Goal: Task Accomplishment & Management: Complete application form

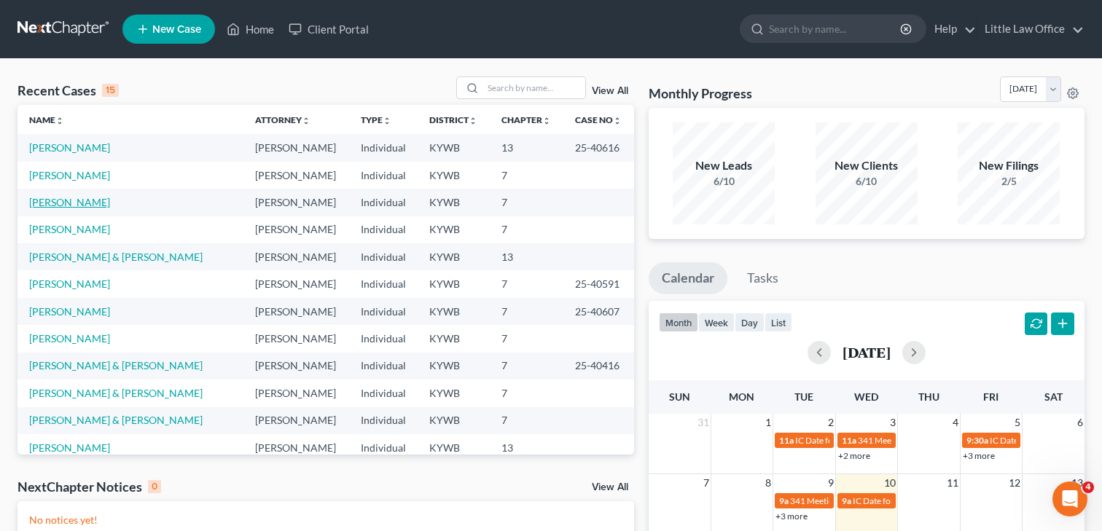
click at [79, 202] on link "[PERSON_NAME]" at bounding box center [69, 202] width 81 height 12
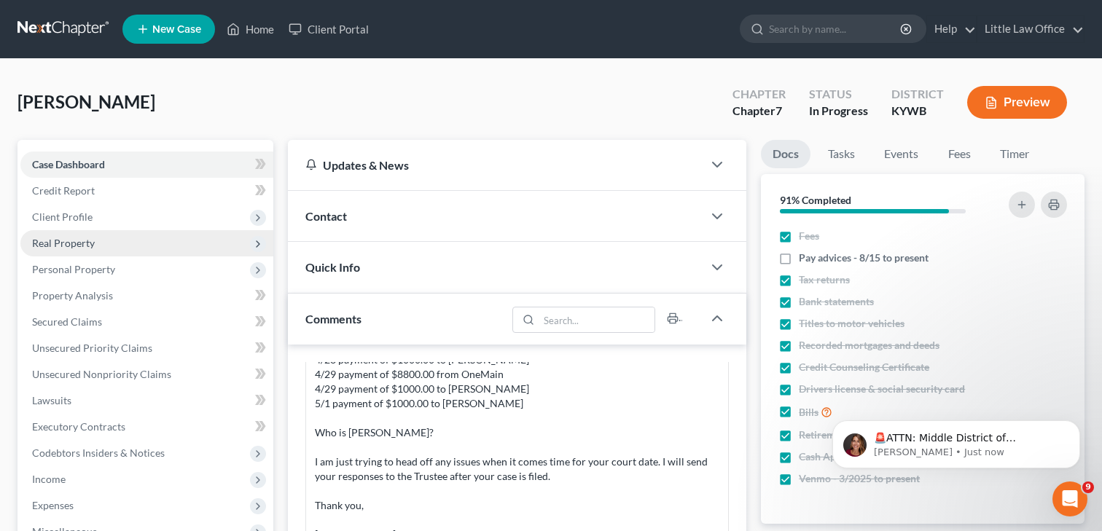
scroll to position [1005, 0]
click at [80, 239] on span "Real Property" at bounding box center [63, 243] width 63 height 12
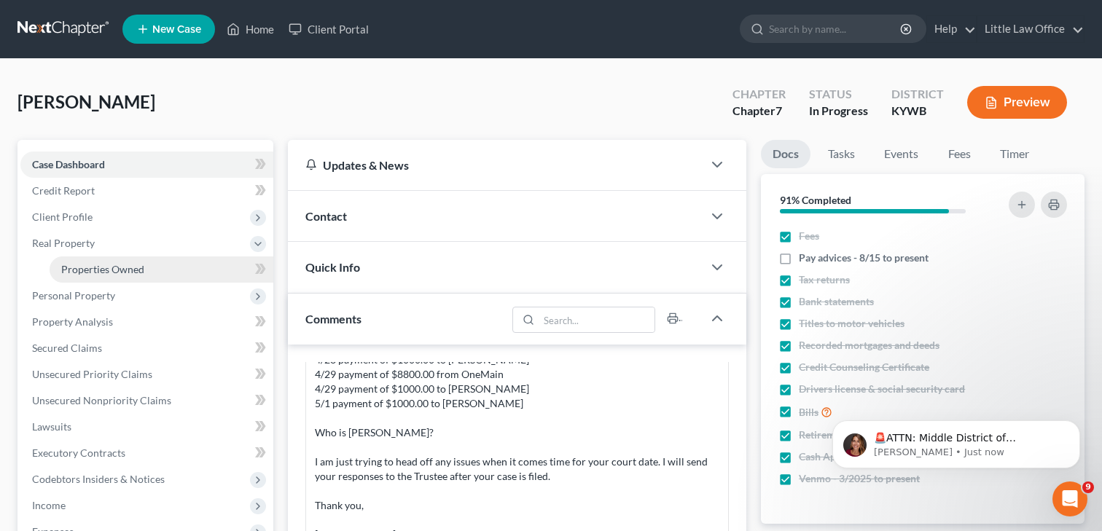
click at [83, 265] on span "Properties Owned" at bounding box center [102, 269] width 83 height 12
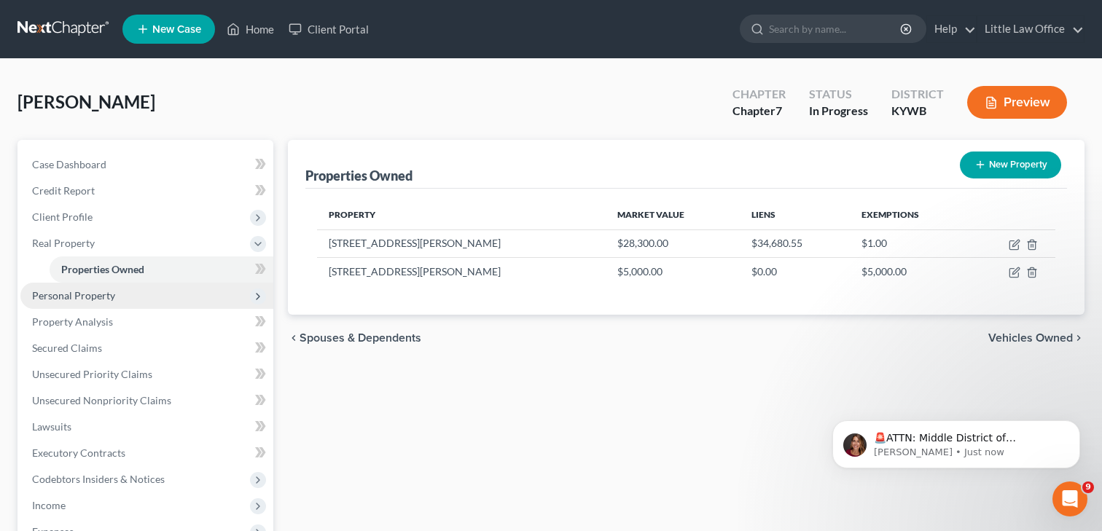
click at [79, 294] on span "Personal Property" at bounding box center [73, 295] width 83 height 12
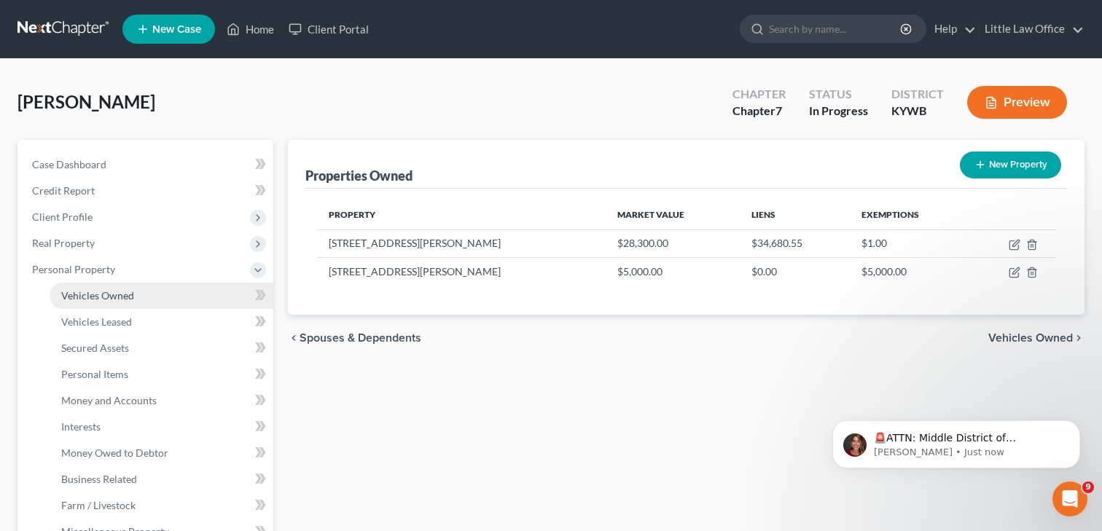
click at [79, 296] on span "Vehicles Owned" at bounding box center [97, 295] width 73 height 12
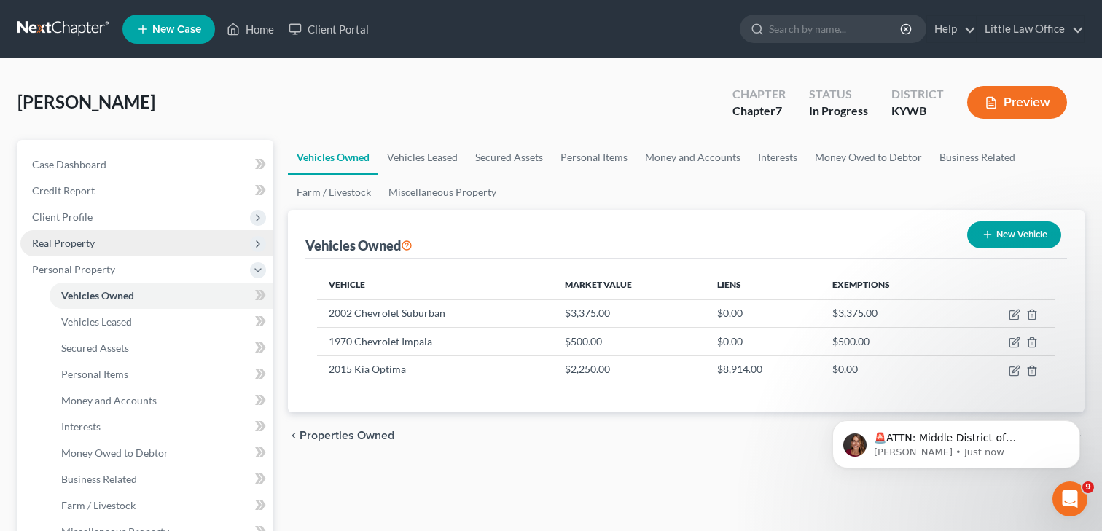
click at [91, 245] on span "Real Property" at bounding box center [63, 243] width 63 height 12
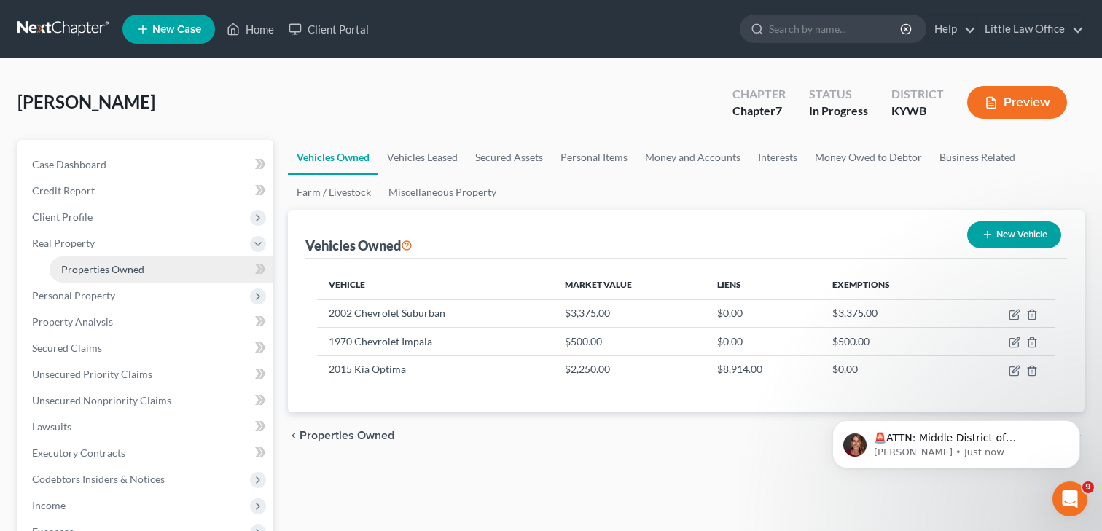
click at [120, 265] on span "Properties Owned" at bounding box center [102, 269] width 83 height 12
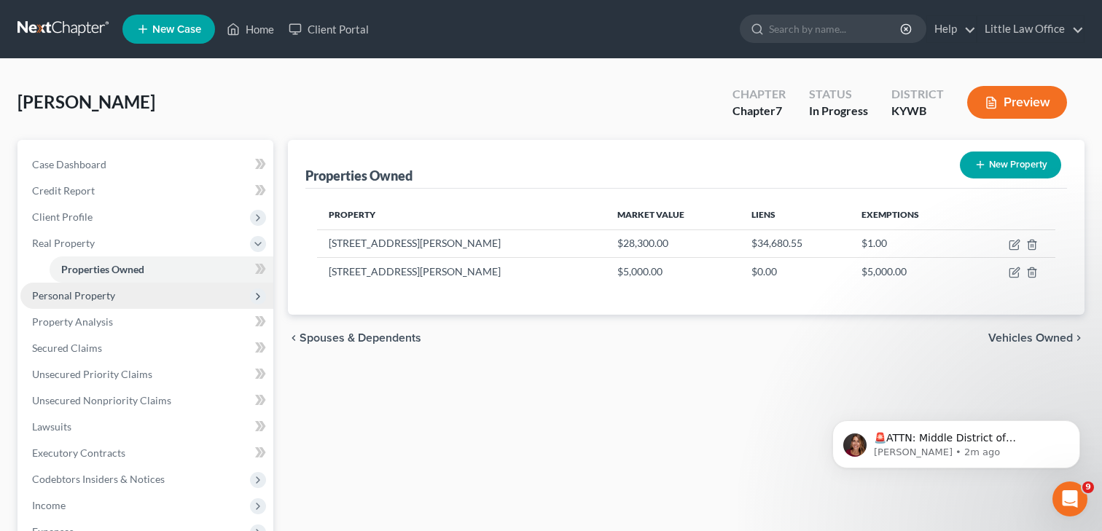
click at [106, 289] on span "Personal Property" at bounding box center [73, 295] width 83 height 12
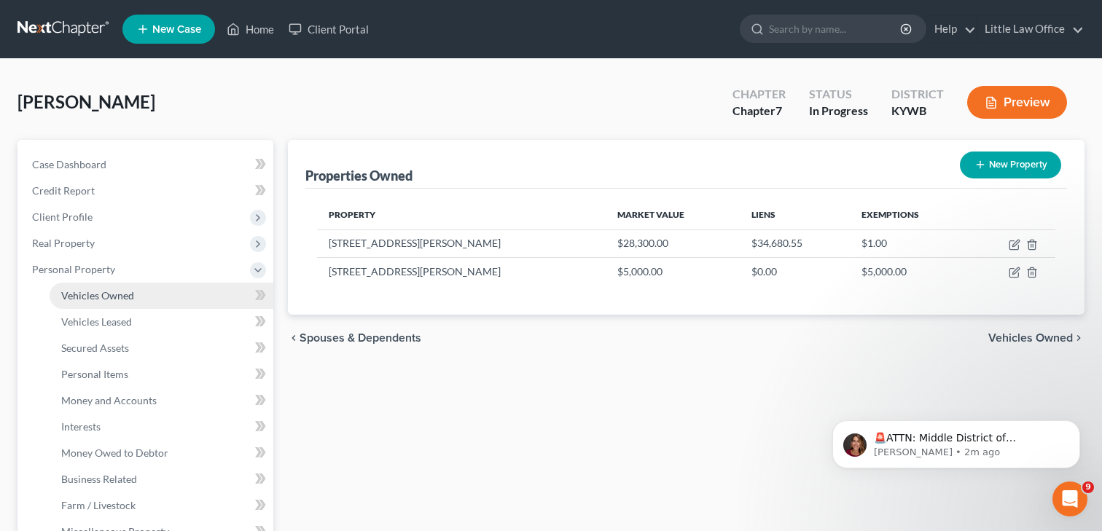
click at [101, 304] on link "Vehicles Owned" at bounding box center [162, 296] width 224 height 26
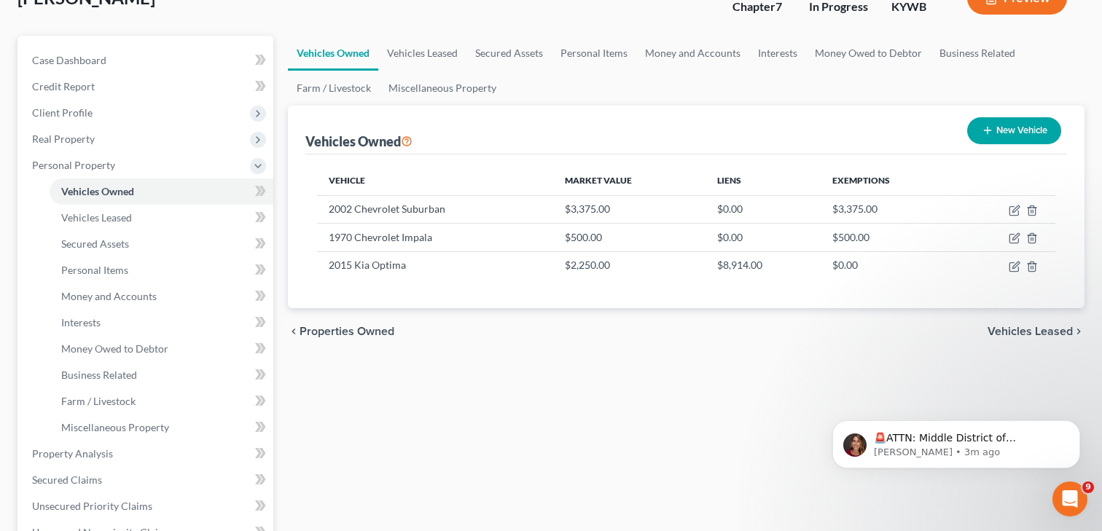
scroll to position [106, 0]
click at [424, 256] on td "2015 Kia Optima" at bounding box center [435, 264] width 236 height 28
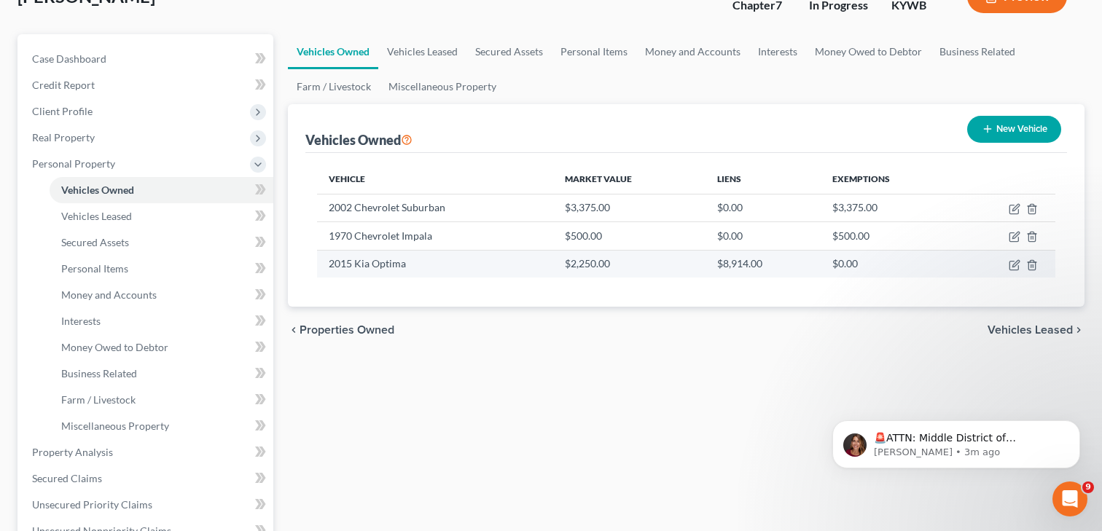
click at [409, 263] on td "2015 Kia Optima" at bounding box center [435, 264] width 236 height 28
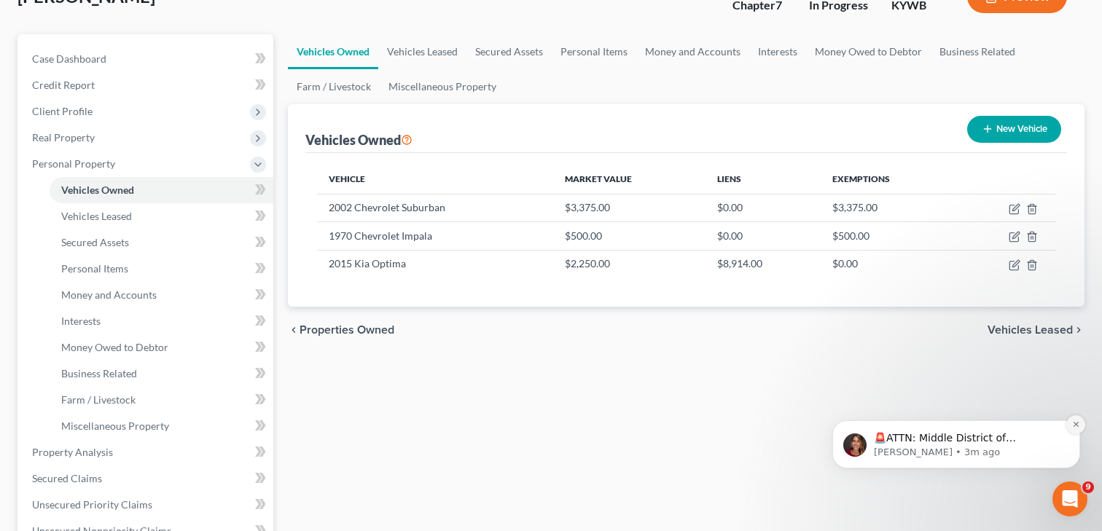
click at [1077, 424] on icon "Dismiss notification" at bounding box center [1076, 424] width 8 height 8
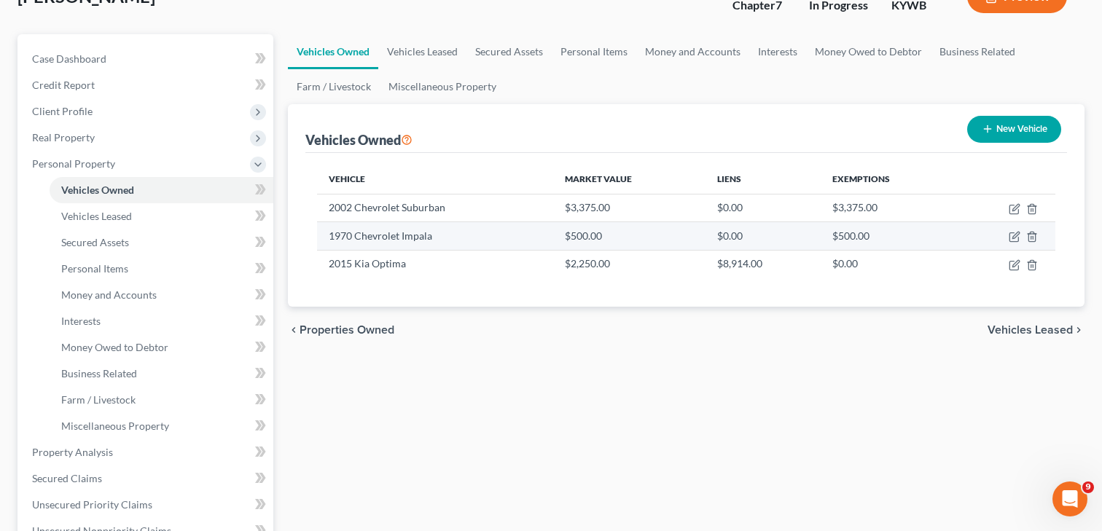
click at [393, 232] on td "1970 Chevrolet Impala" at bounding box center [435, 236] width 236 height 28
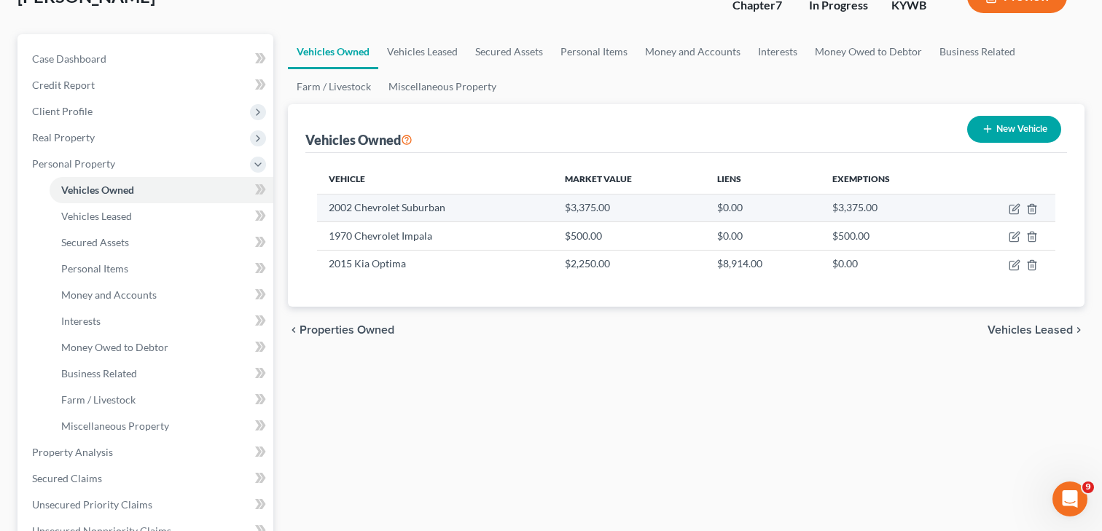
click at [396, 212] on td "2002 Chevrolet Suburban" at bounding box center [435, 208] width 236 height 28
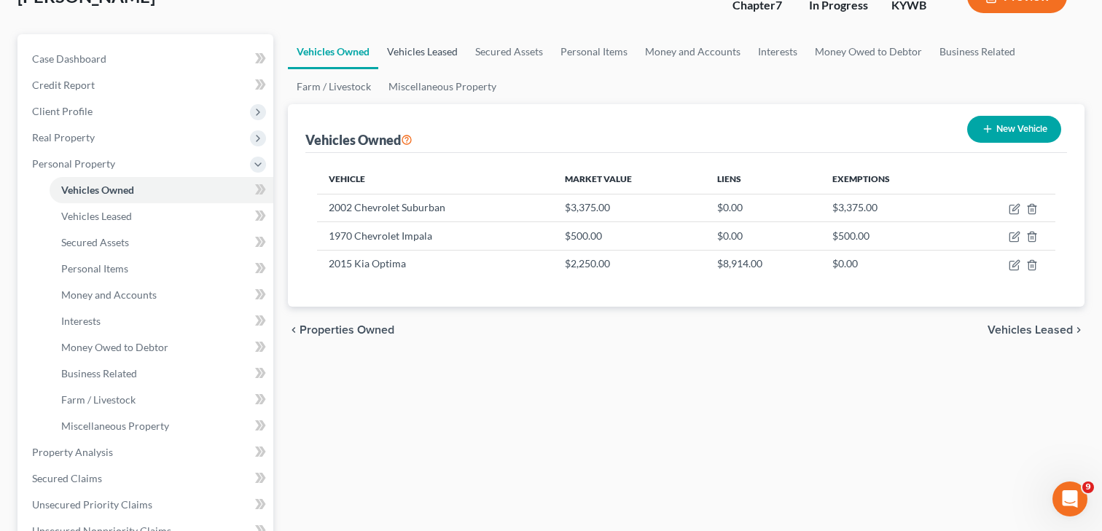
click at [410, 49] on link "Vehicles Leased" at bounding box center [422, 51] width 88 height 35
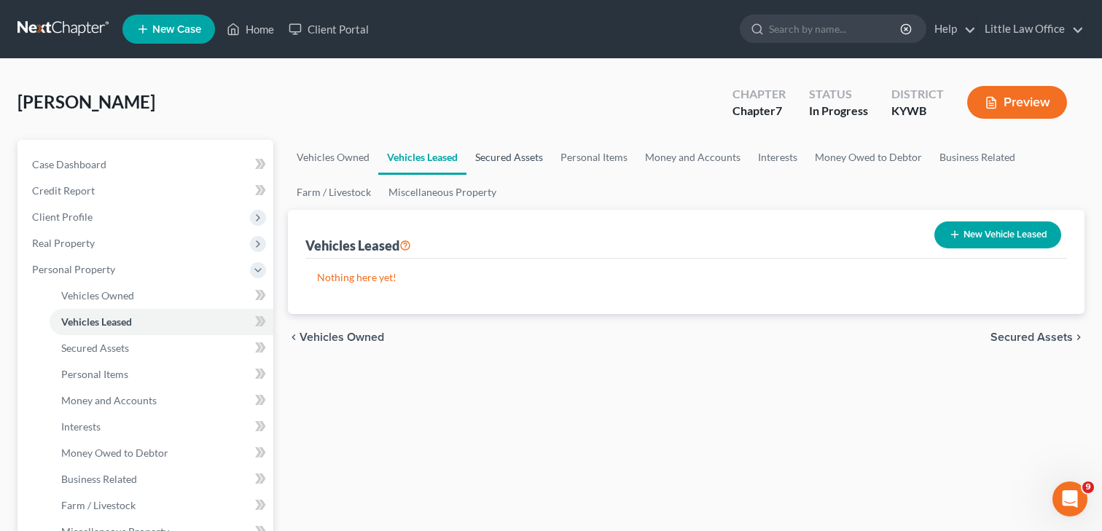
click at [529, 157] on link "Secured Assets" at bounding box center [508, 157] width 85 height 35
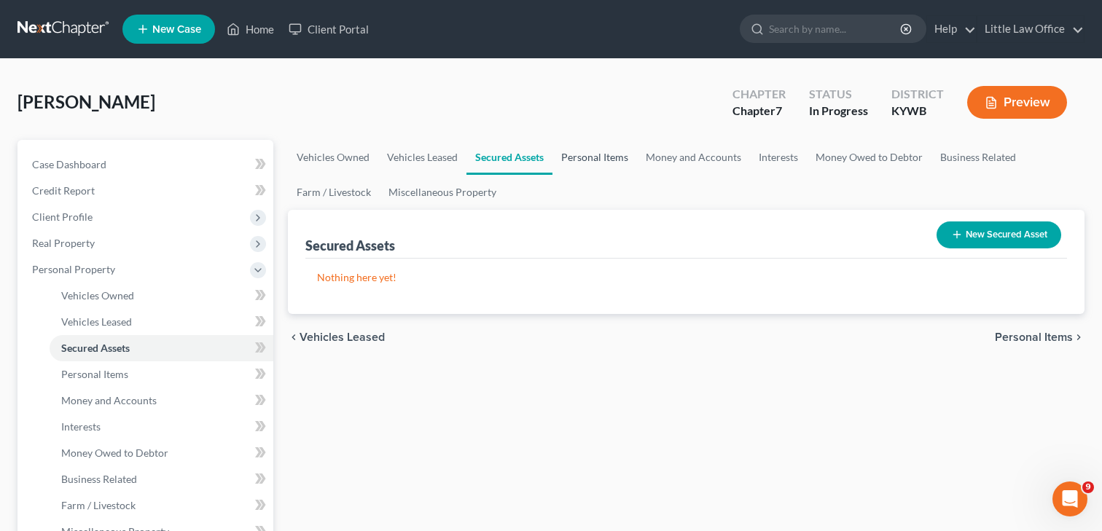
click at [579, 163] on link "Personal Items" at bounding box center [594, 157] width 85 height 35
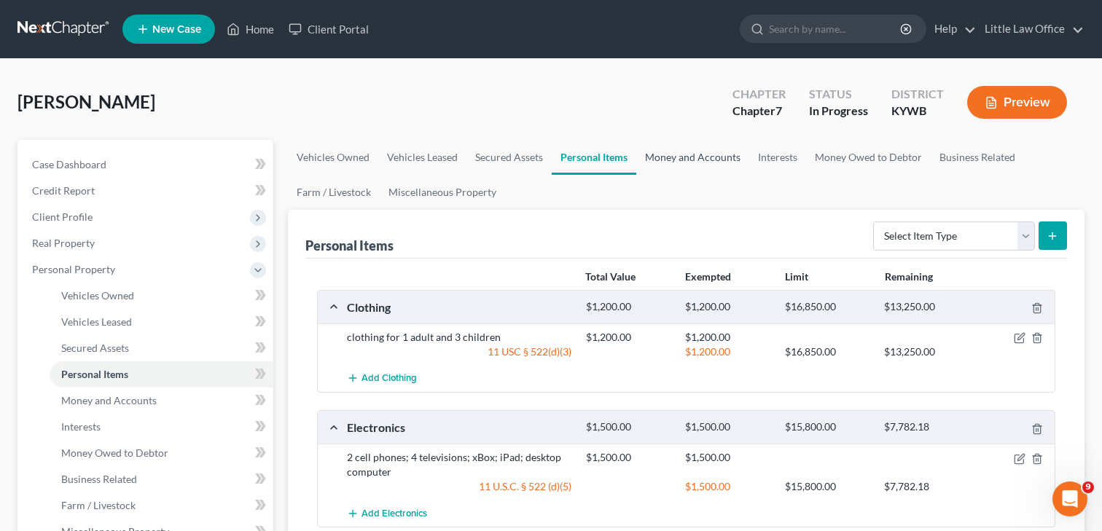
click at [686, 161] on link "Money and Accounts" at bounding box center [692, 157] width 113 height 35
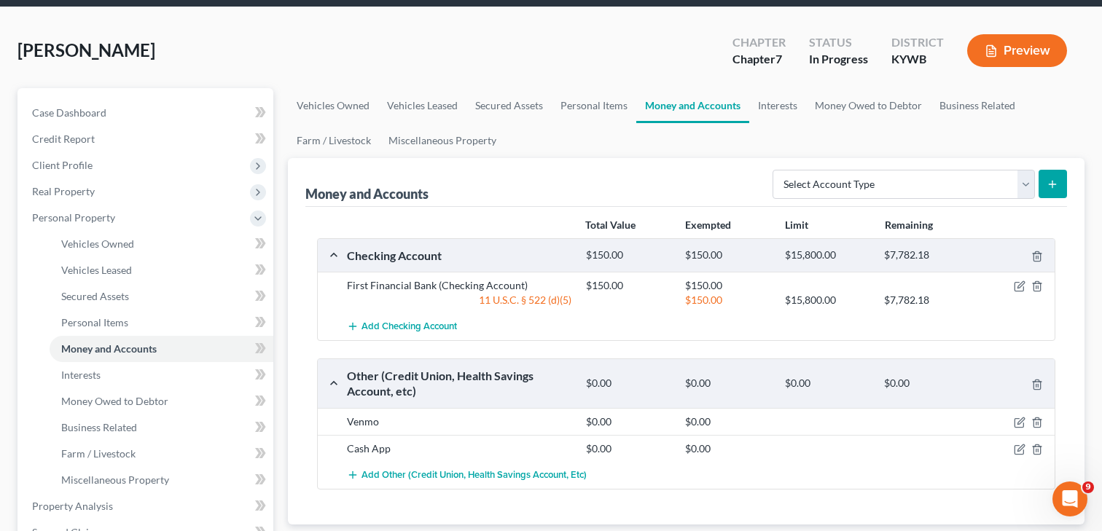
scroll to position [50, 0]
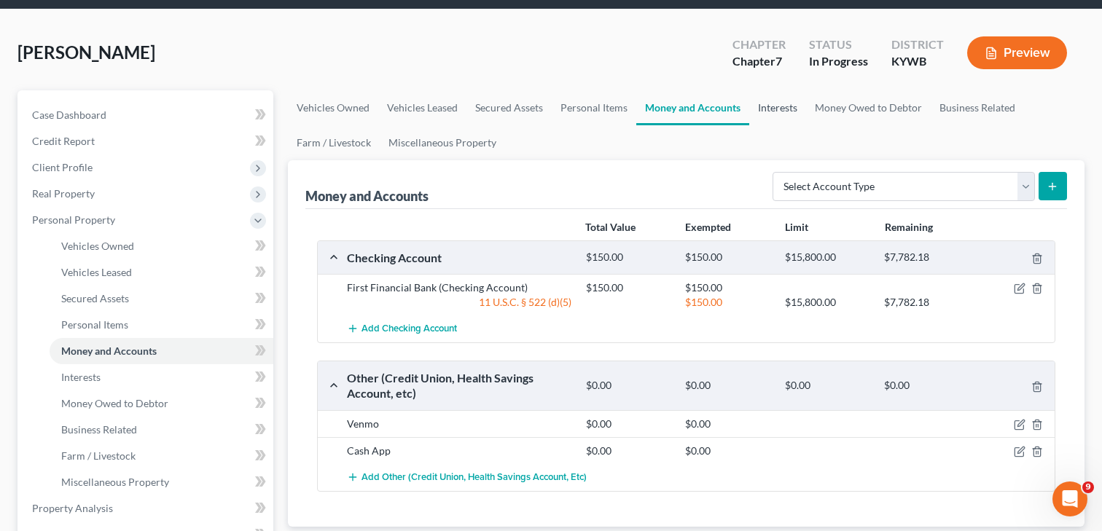
click at [773, 109] on link "Interests" at bounding box center [777, 107] width 57 height 35
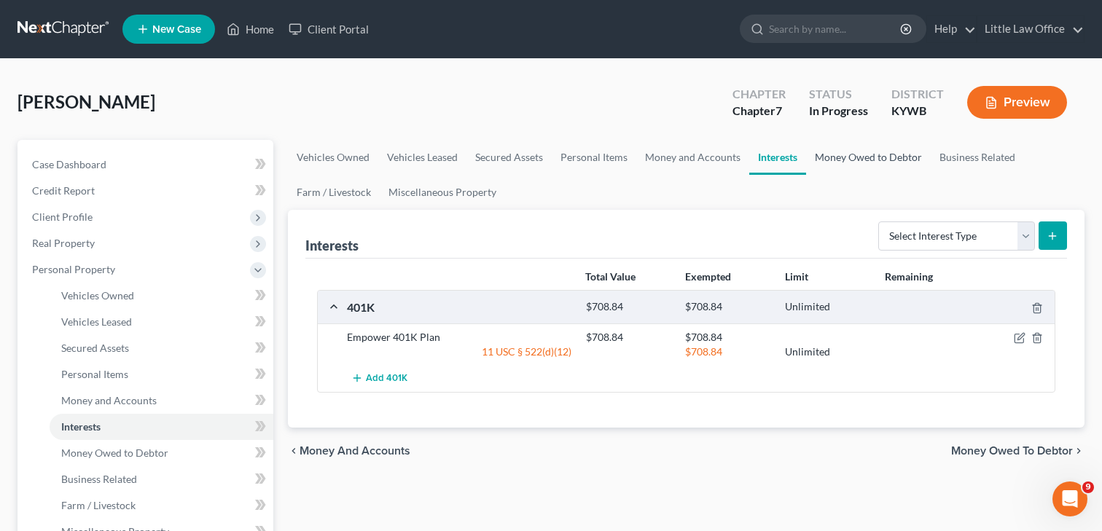
click at [858, 160] on link "Money Owed to Debtor" at bounding box center [868, 157] width 125 height 35
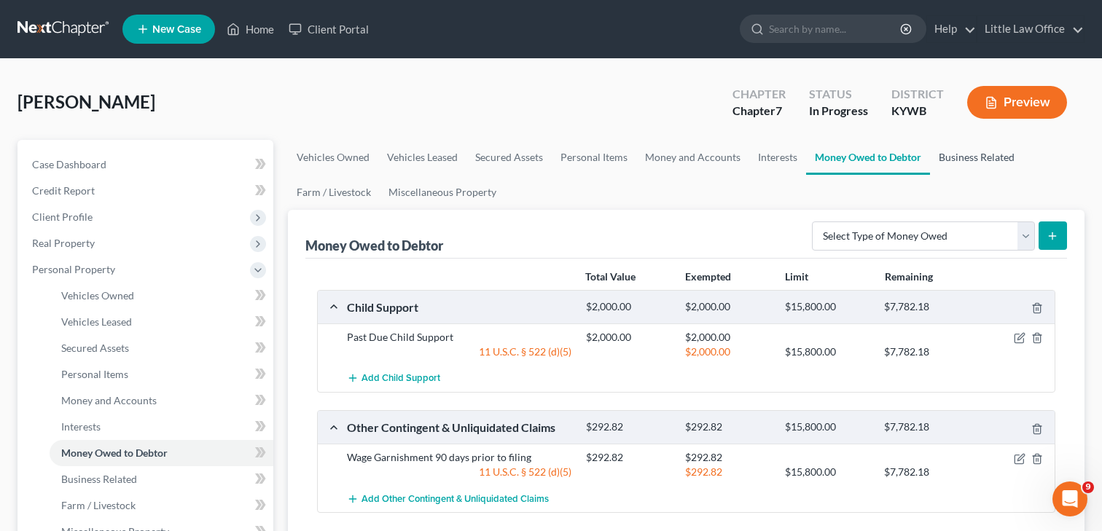
click at [980, 151] on link "Business Related" at bounding box center [976, 157] width 93 height 35
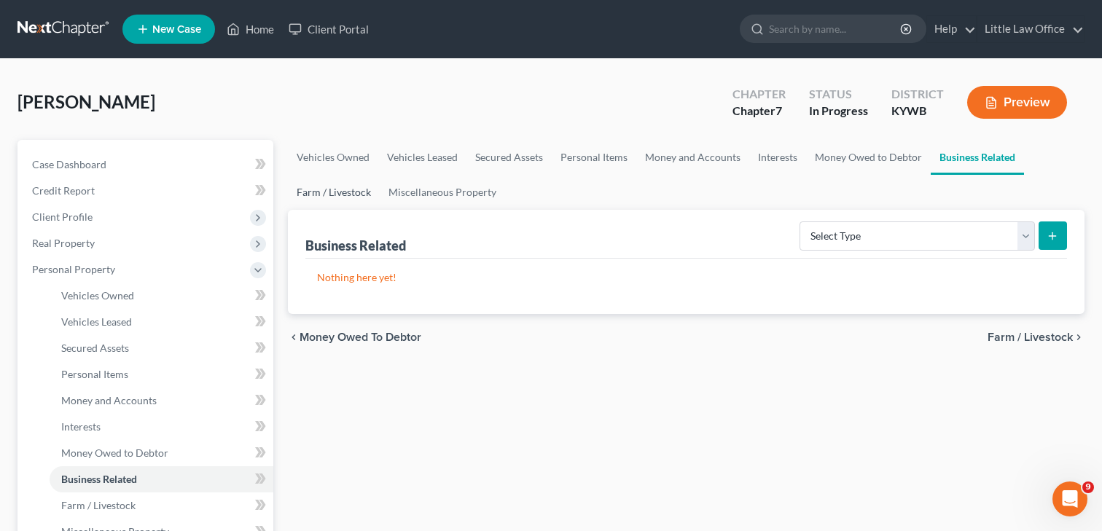
click at [333, 193] on link "Farm / Livestock" at bounding box center [334, 192] width 92 height 35
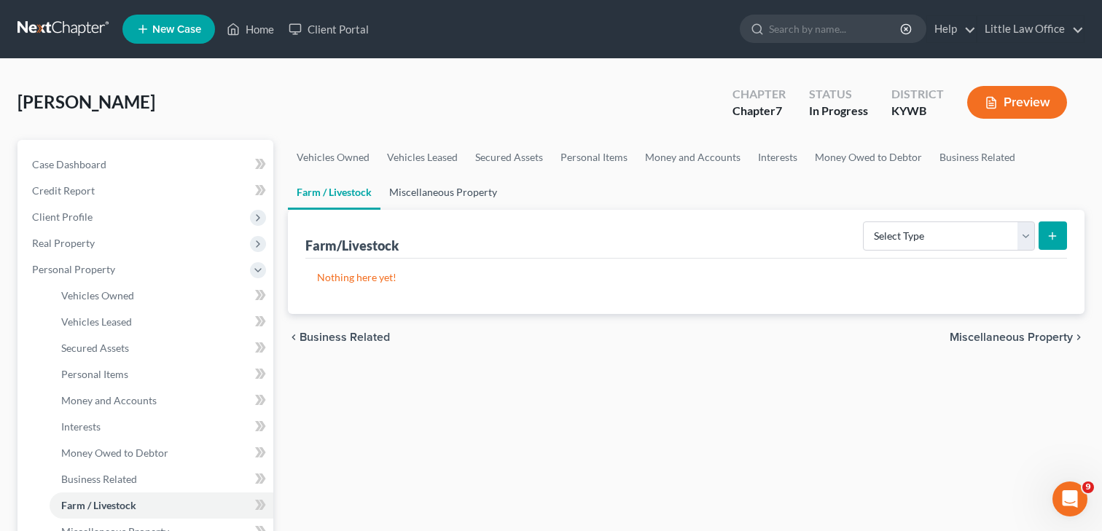
click at [436, 197] on link "Miscellaneous Property" at bounding box center [442, 192] width 125 height 35
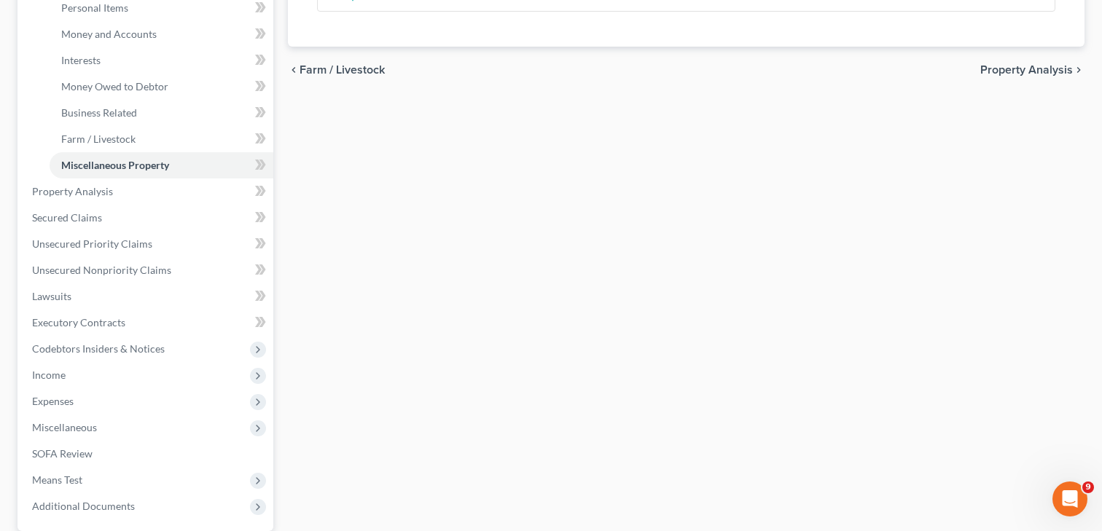
scroll to position [380, 0]
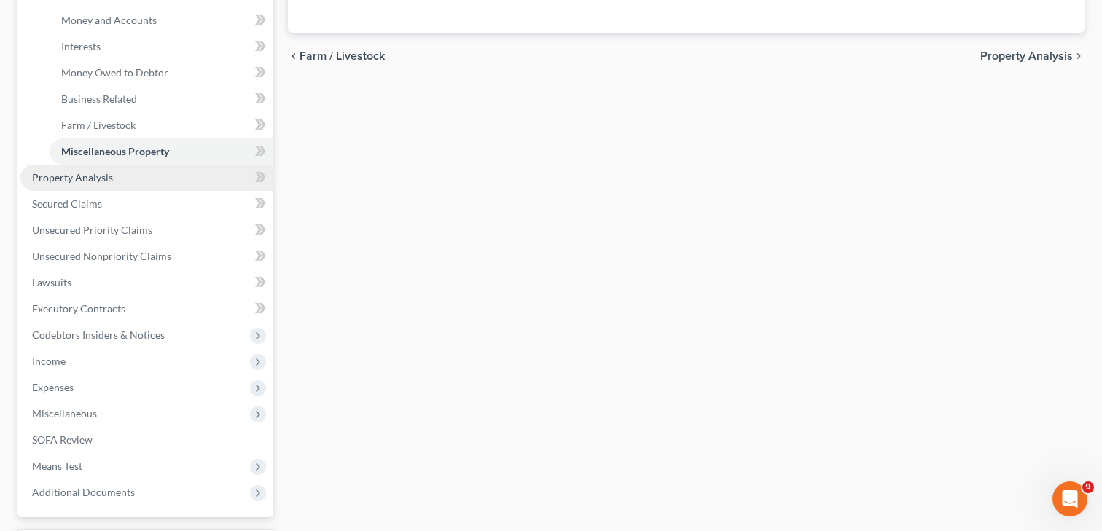
click at [109, 184] on link "Property Analysis" at bounding box center [146, 178] width 253 height 26
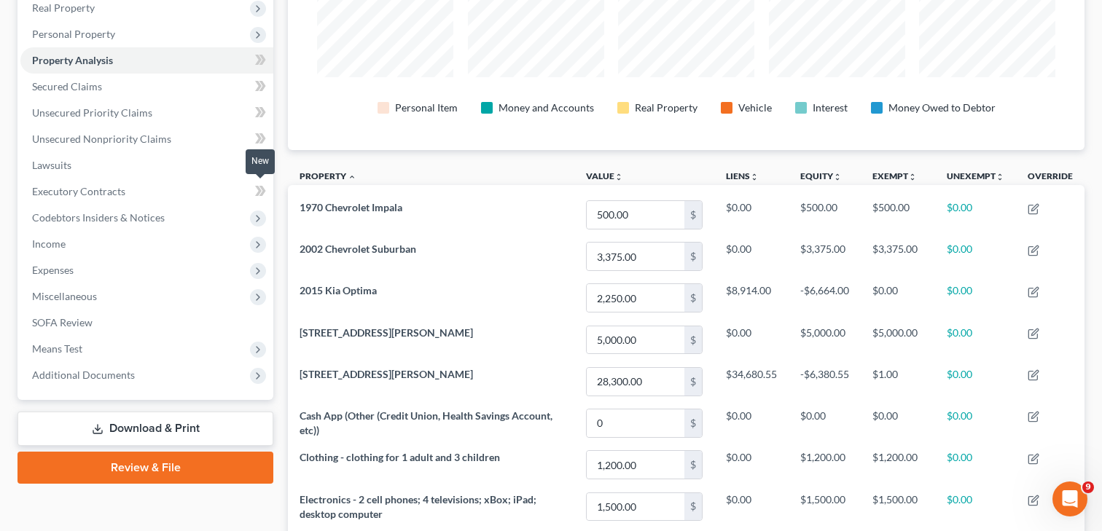
scroll to position [217, 0]
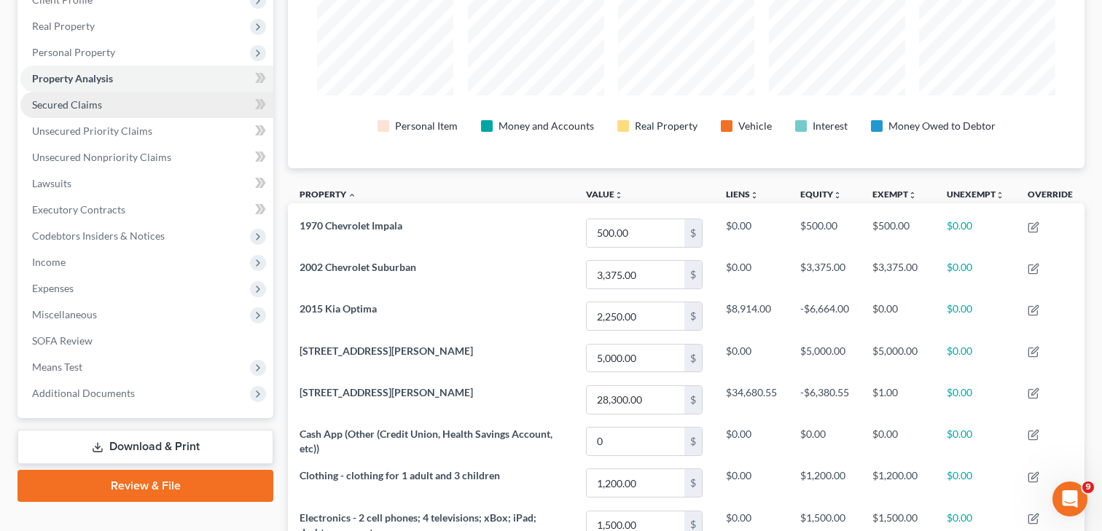
click at [111, 111] on link "Secured Claims" at bounding box center [146, 105] width 253 height 26
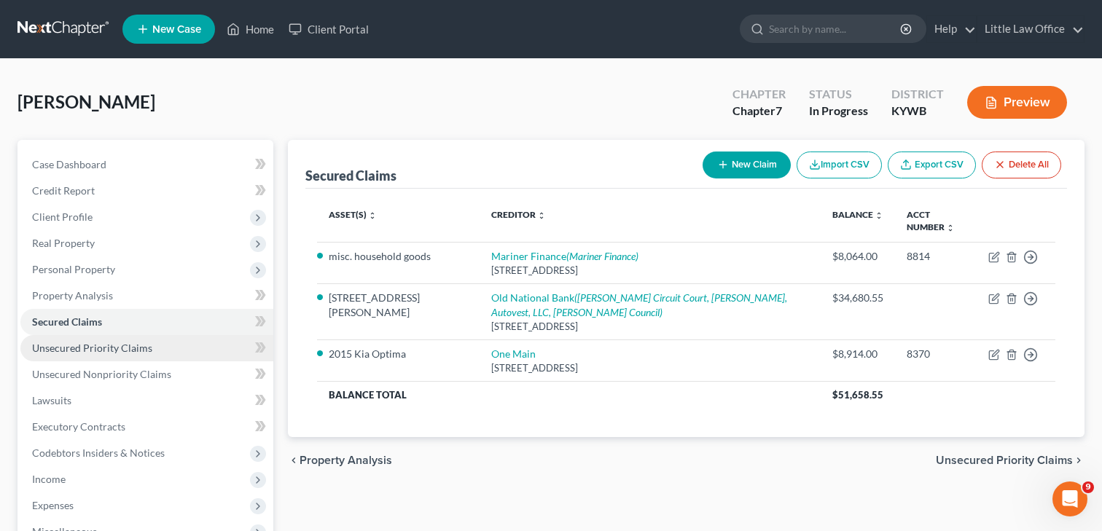
click at [113, 340] on link "Unsecured Priority Claims" at bounding box center [146, 348] width 253 height 26
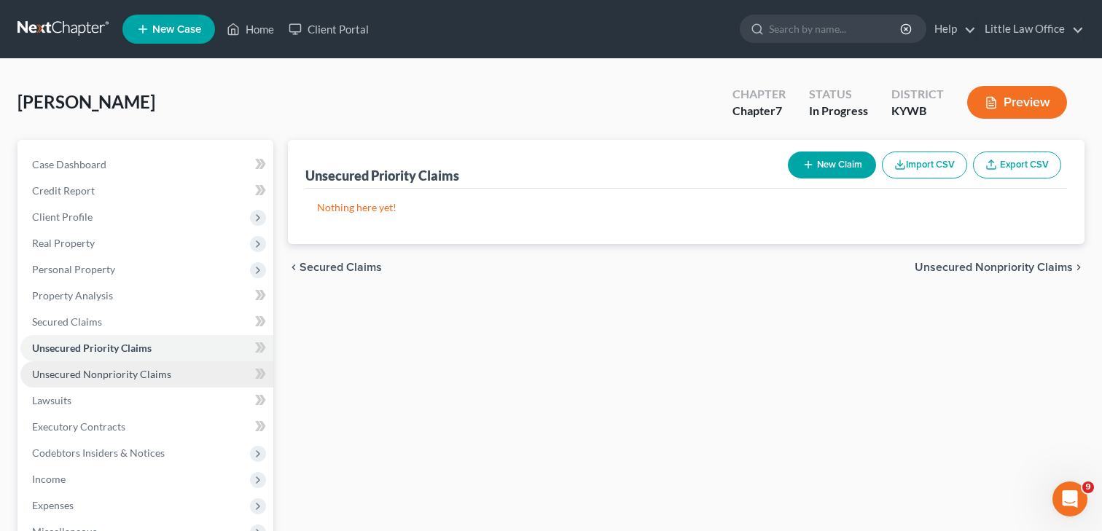
click at [130, 366] on link "Unsecured Nonpriority Claims" at bounding box center [146, 374] width 253 height 26
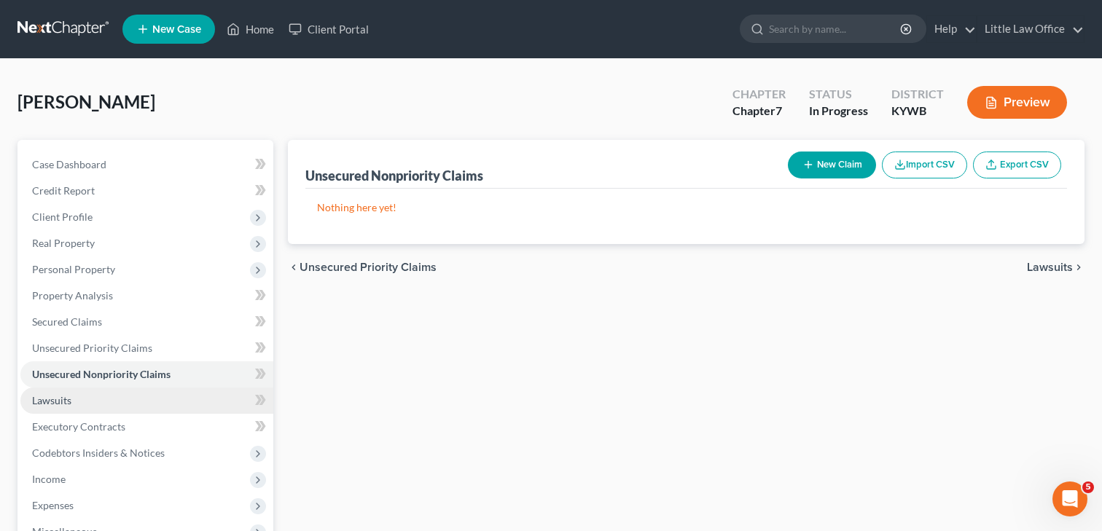
click at [67, 396] on span "Lawsuits" at bounding box center [51, 400] width 39 height 12
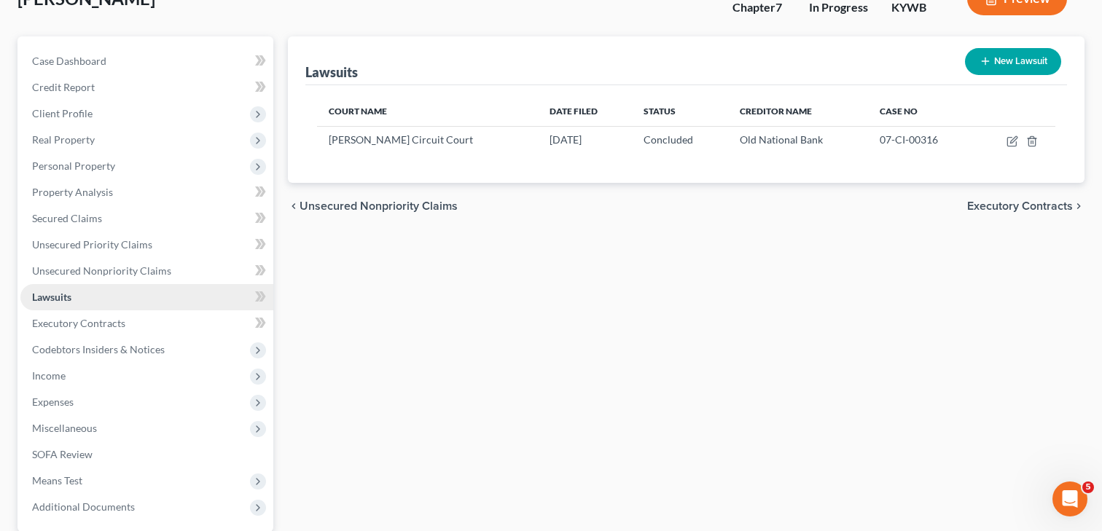
scroll to position [114, 0]
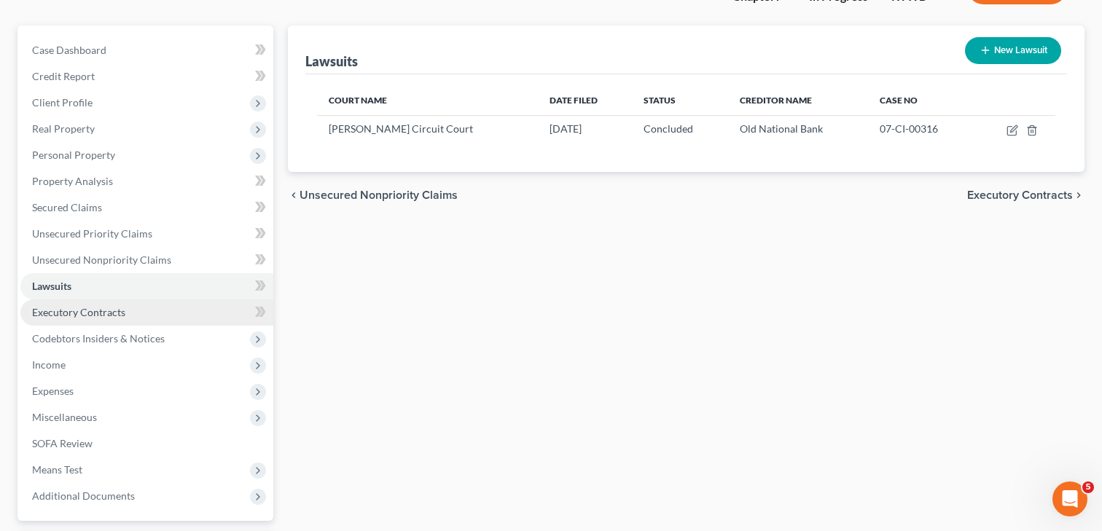
click at [64, 309] on span "Executory Contracts" at bounding box center [78, 312] width 93 height 12
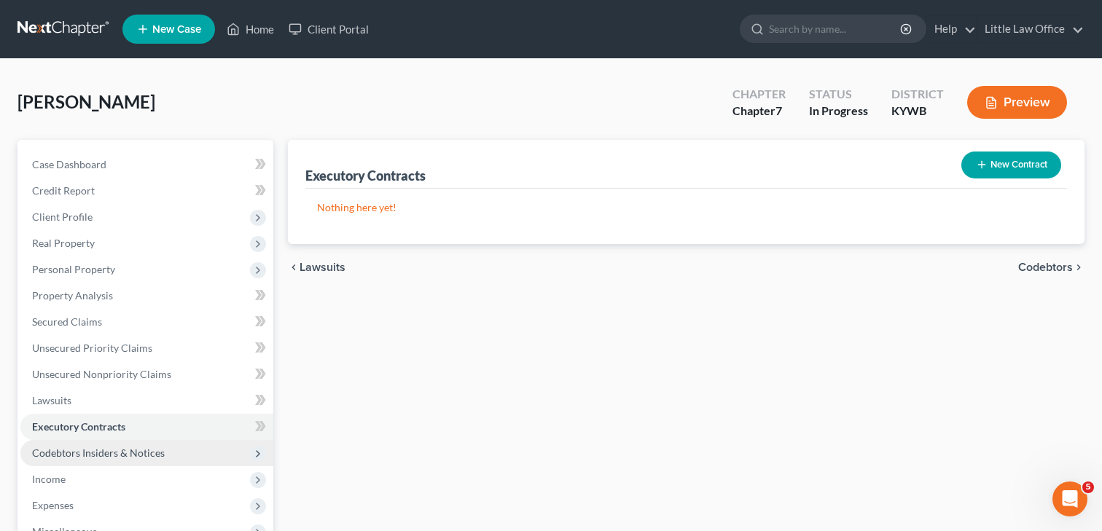
click at [80, 457] on span "Codebtors Insiders & Notices" at bounding box center [98, 453] width 133 height 12
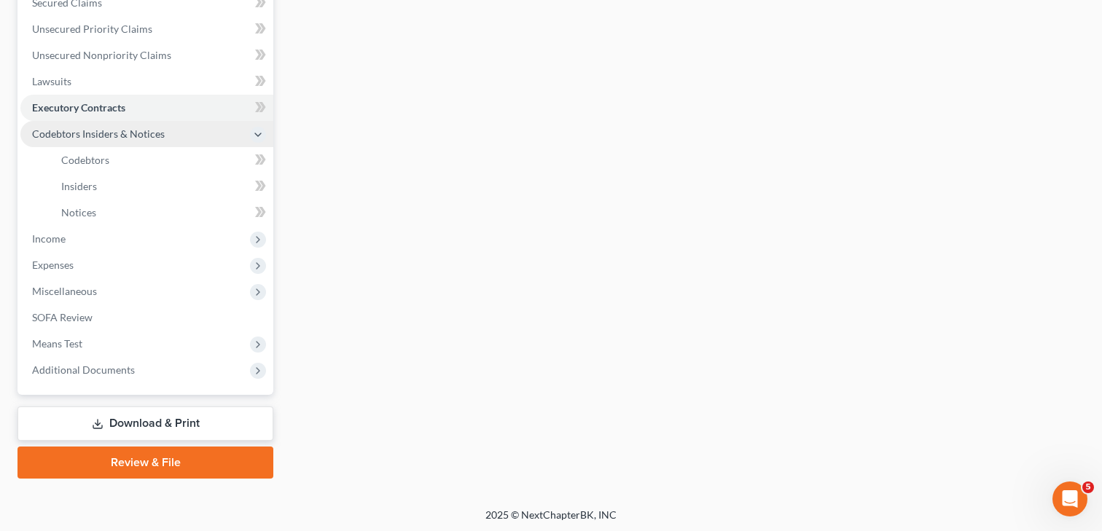
scroll to position [321, 0]
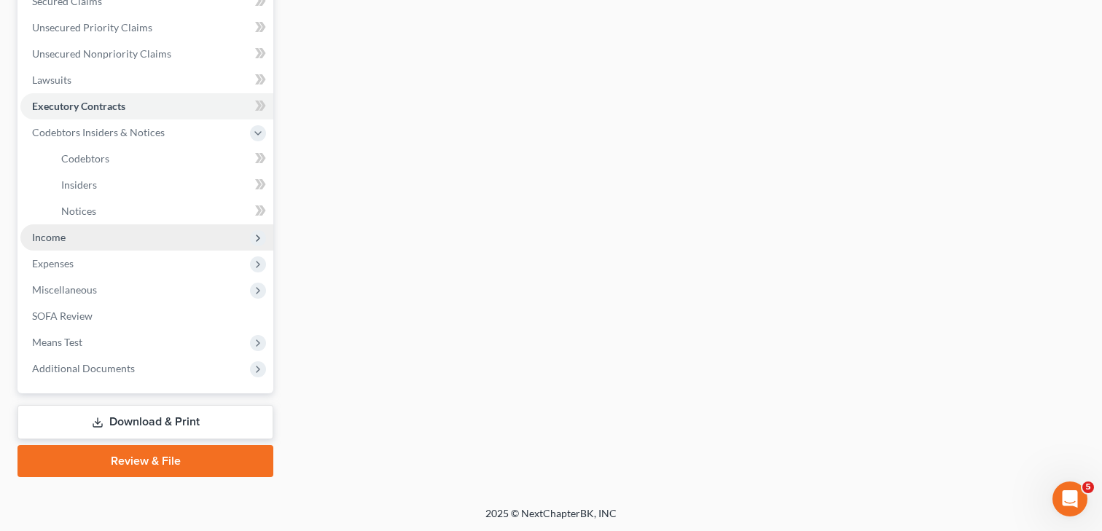
click at [56, 235] on span "Income" at bounding box center [49, 237] width 34 height 12
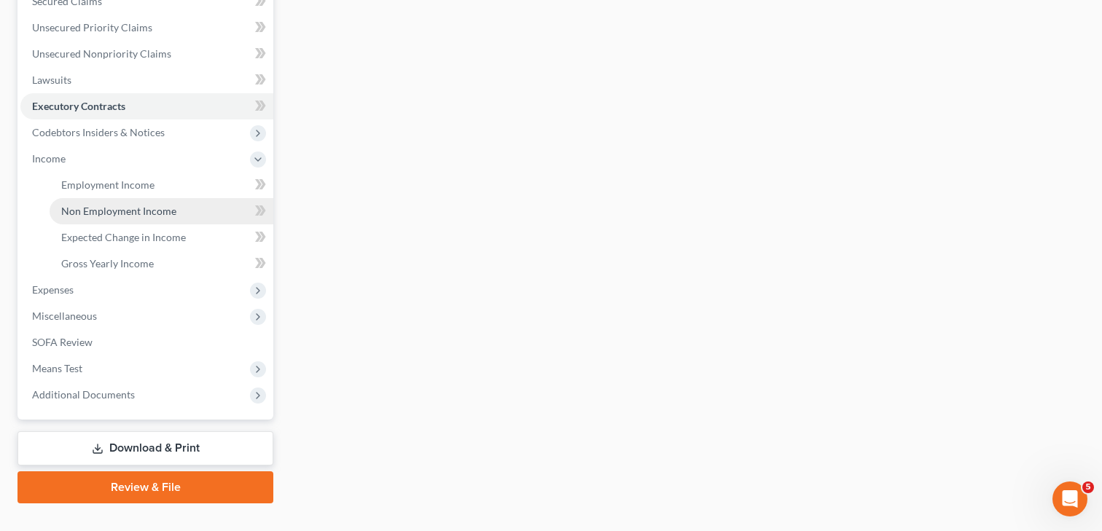
click at [93, 208] on span "Non Employment Income" at bounding box center [118, 211] width 115 height 12
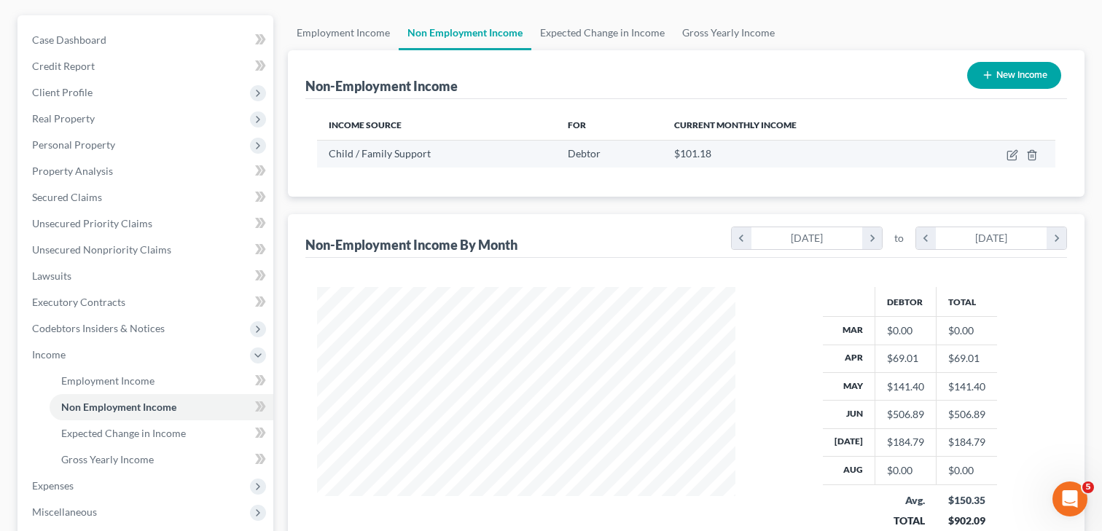
scroll to position [111, 0]
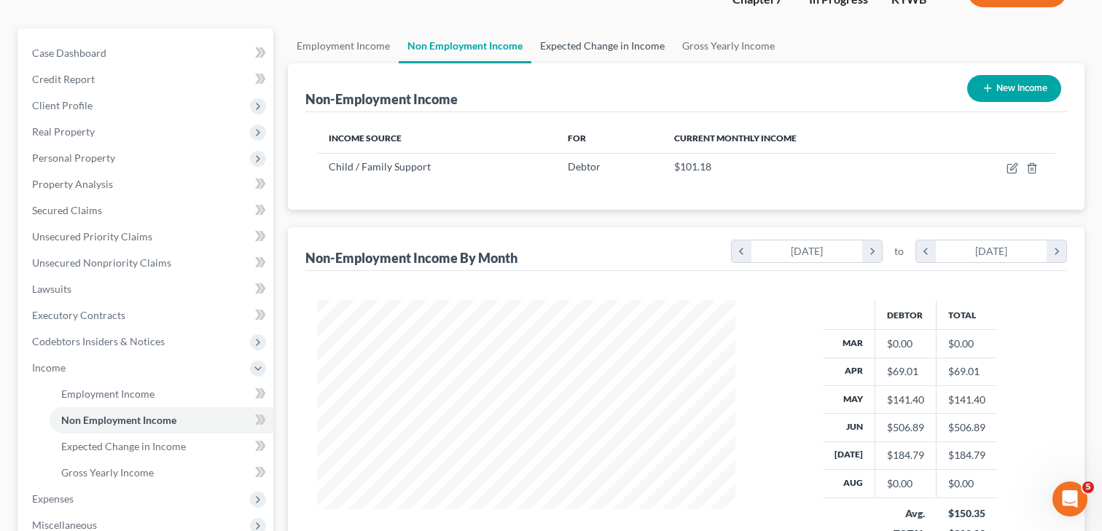
click at [555, 42] on link "Expected Change in Income" at bounding box center [602, 45] width 142 height 35
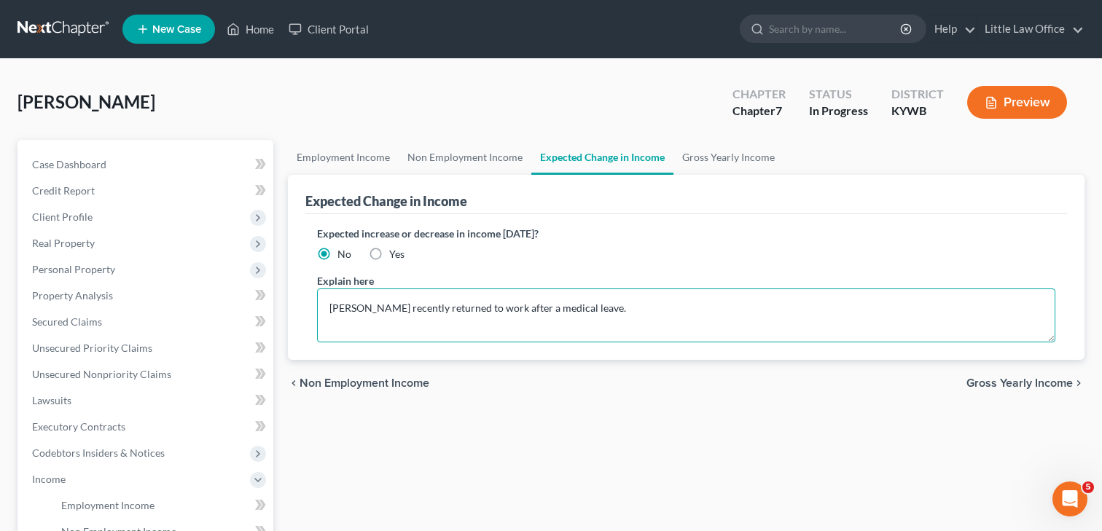
click at [630, 307] on textarea "Debtor recently returned to work after a medical leave." at bounding box center [686, 316] width 738 height 54
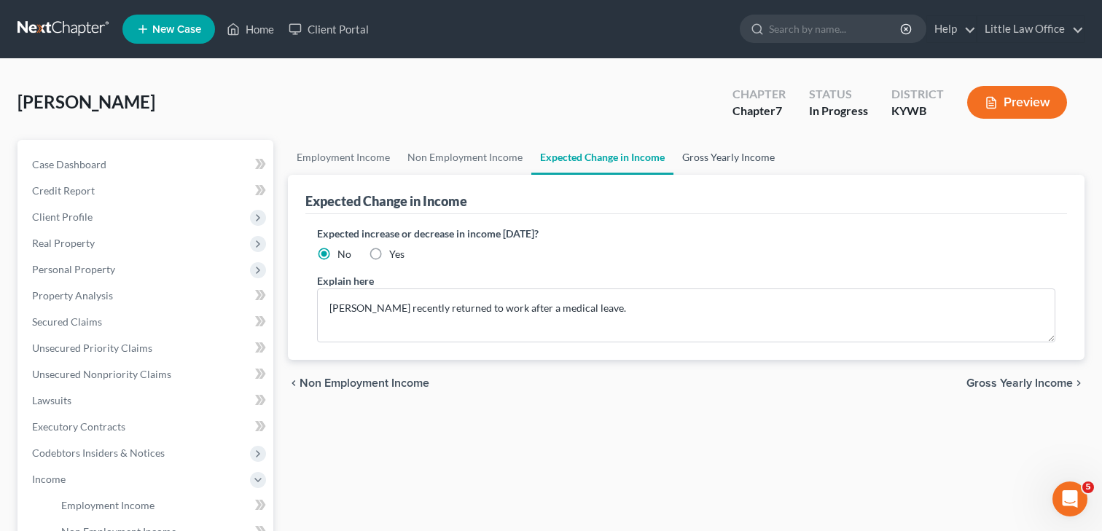
click at [704, 162] on link "Gross Yearly Income" at bounding box center [728, 157] width 110 height 35
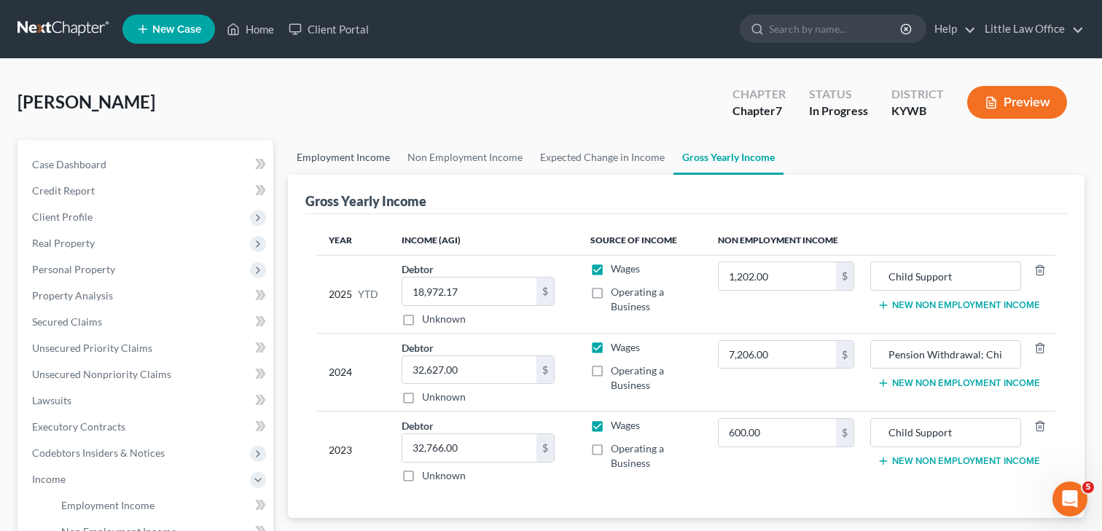
click at [345, 160] on link "Employment Income" at bounding box center [343, 157] width 111 height 35
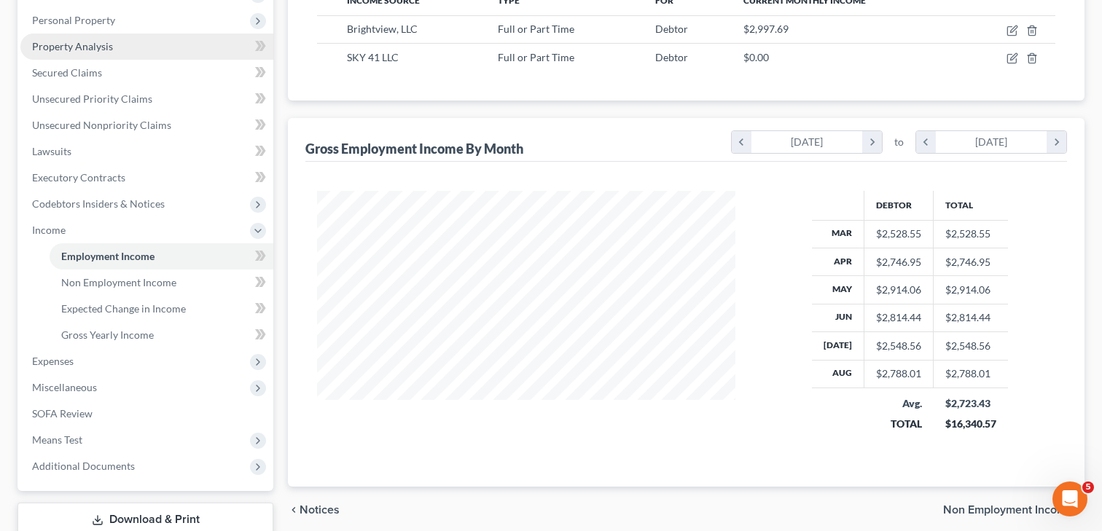
scroll to position [289, 0]
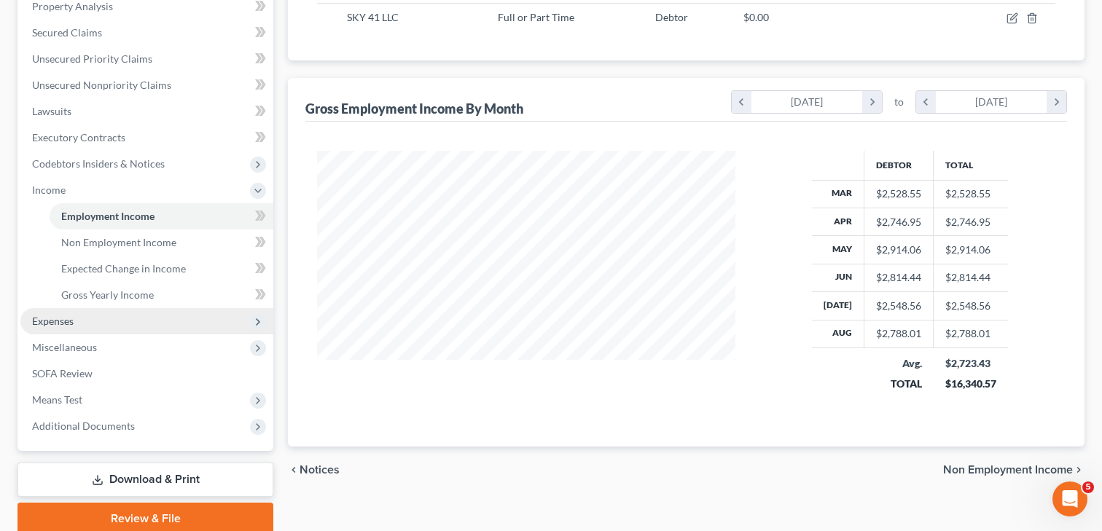
click at [93, 323] on span "Expenses" at bounding box center [146, 321] width 253 height 26
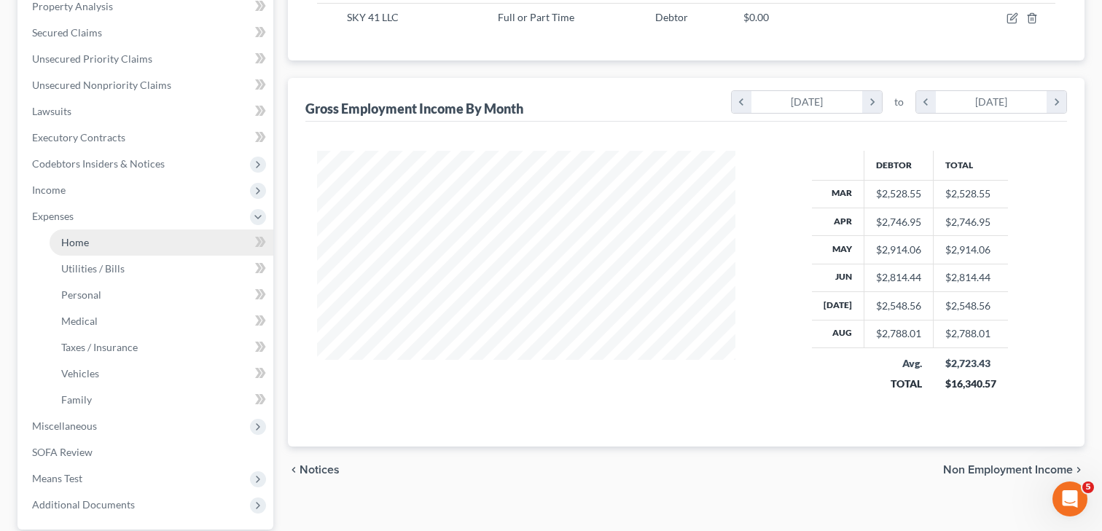
click at [103, 235] on link "Home" at bounding box center [162, 243] width 224 height 26
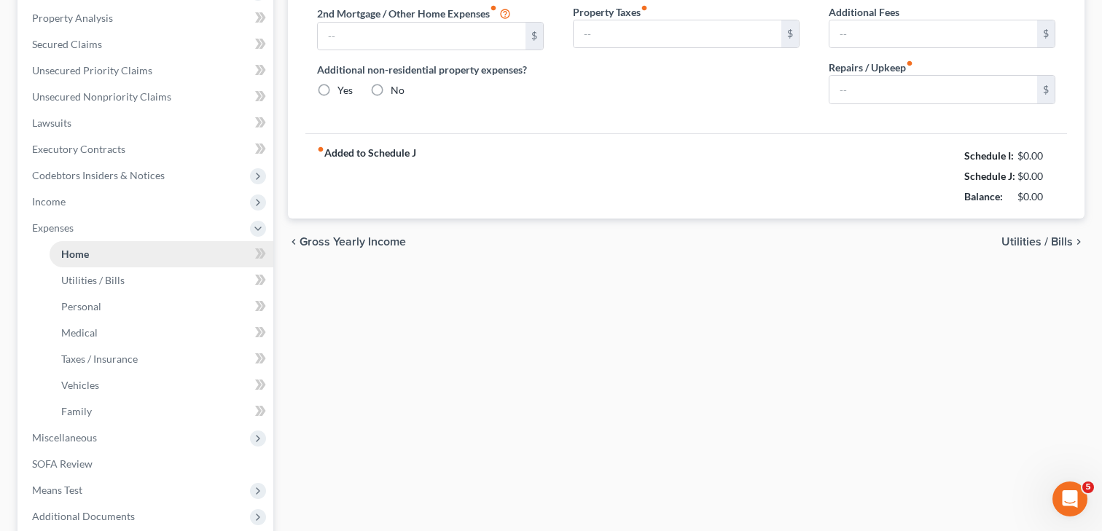
type input "0.00"
radio input "true"
type input "0.00"
type input "12.42"
type input "0.00"
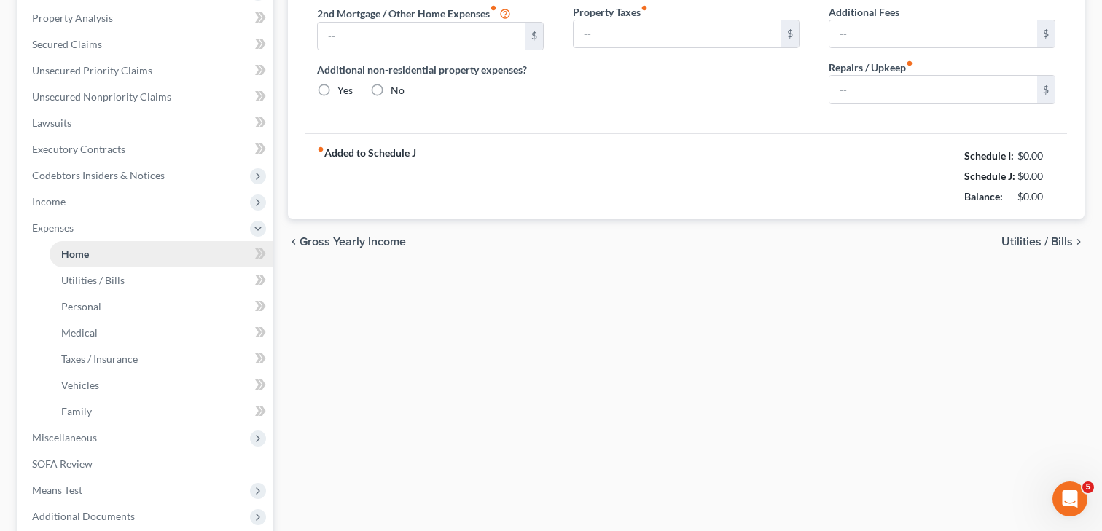
type input "0.00"
type input "100.00"
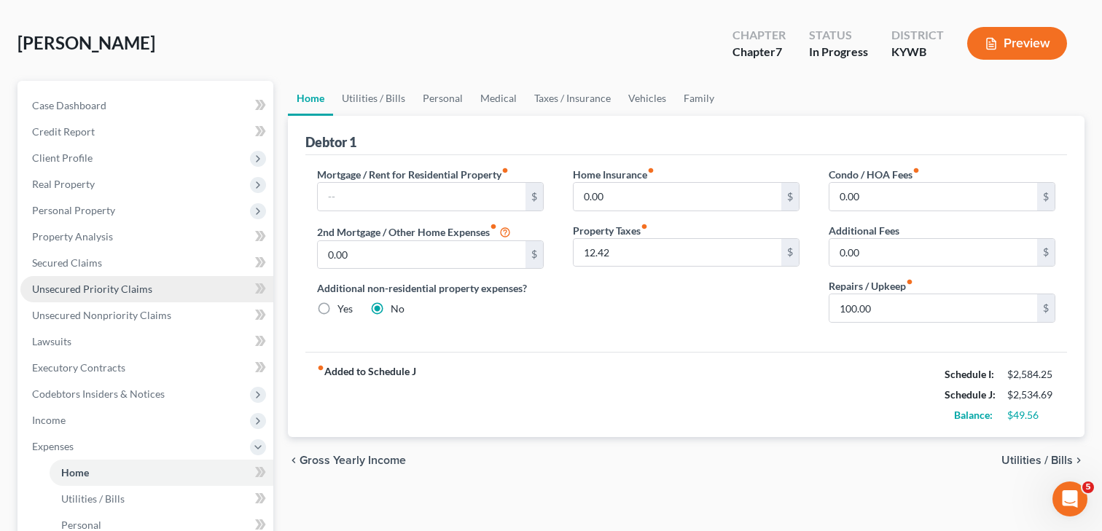
scroll to position [56, 0]
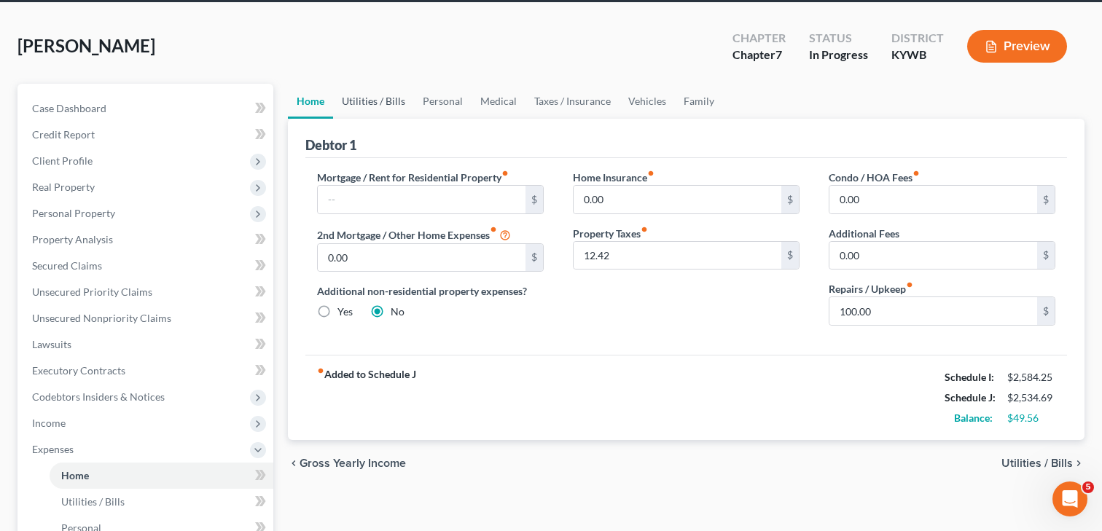
click at [375, 98] on link "Utilities / Bills" at bounding box center [373, 101] width 81 height 35
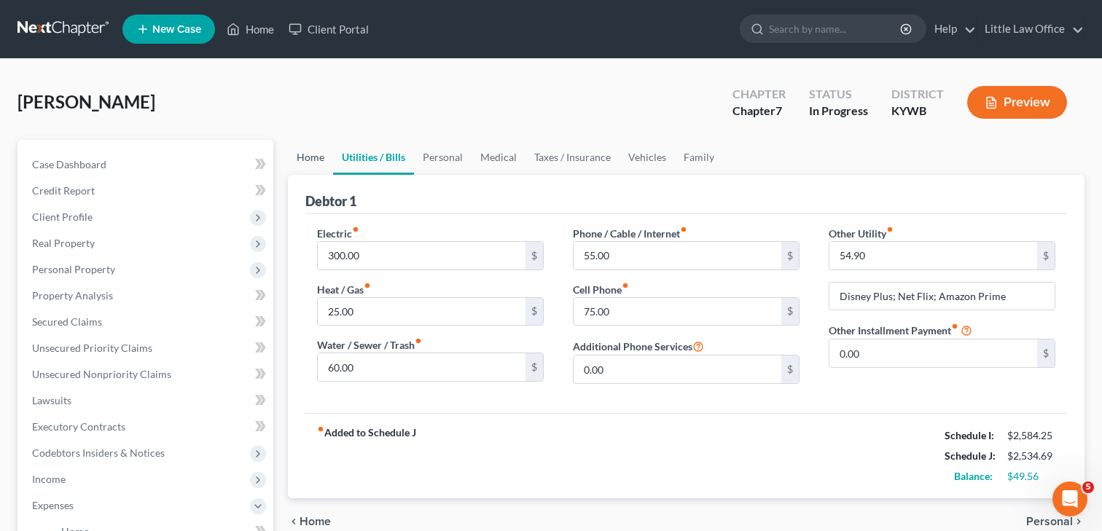
click at [313, 160] on link "Home" at bounding box center [310, 157] width 45 height 35
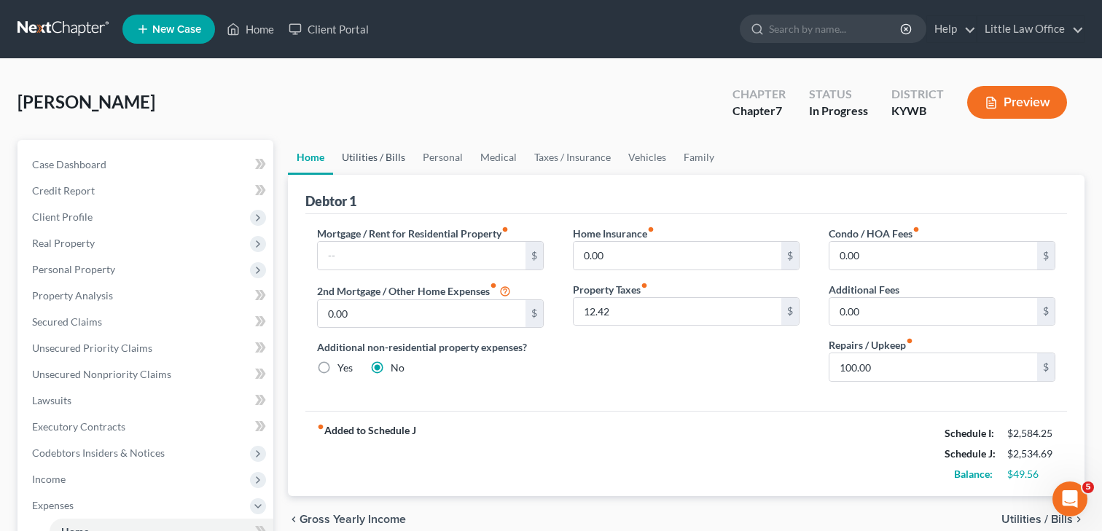
click at [388, 159] on link "Utilities / Bills" at bounding box center [373, 157] width 81 height 35
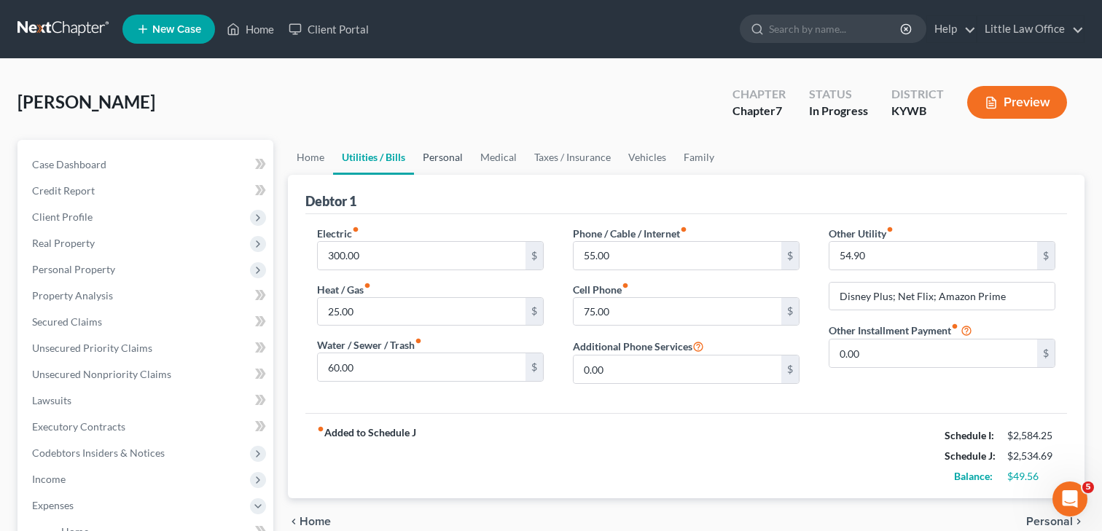
click at [432, 165] on link "Personal" at bounding box center [443, 157] width 58 height 35
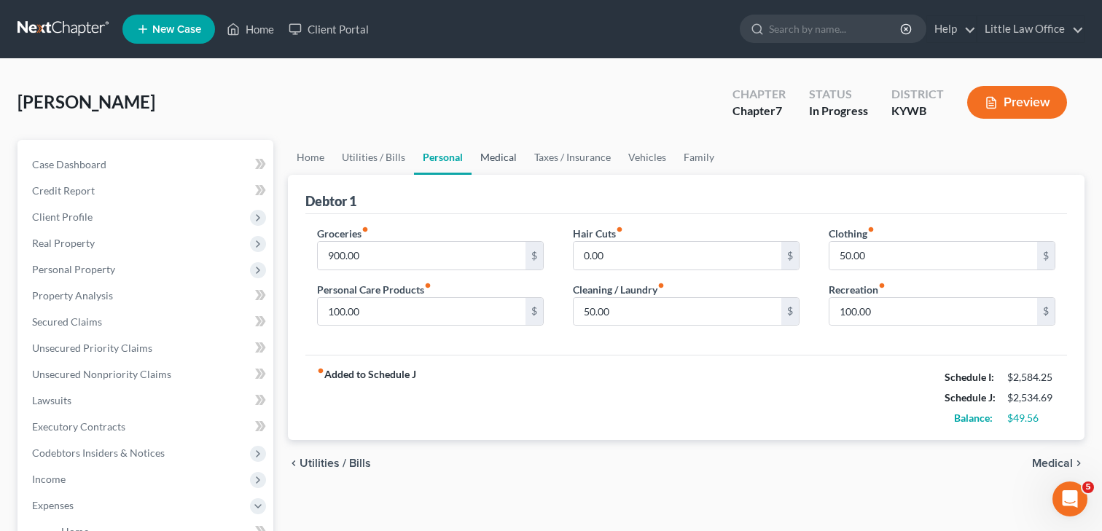
click at [501, 157] on link "Medical" at bounding box center [498, 157] width 54 height 35
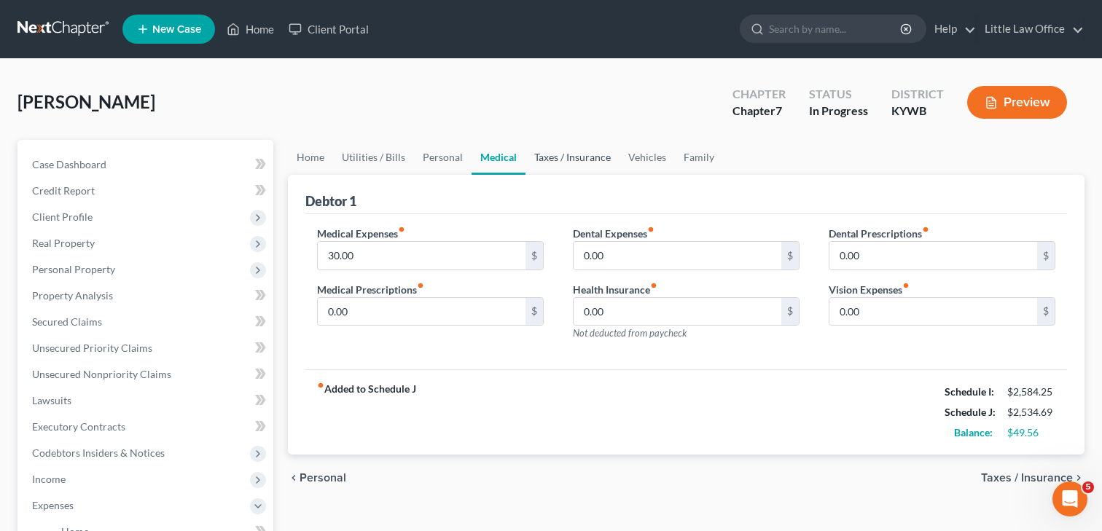
click at [560, 158] on link "Taxes / Insurance" at bounding box center [572, 157] width 94 height 35
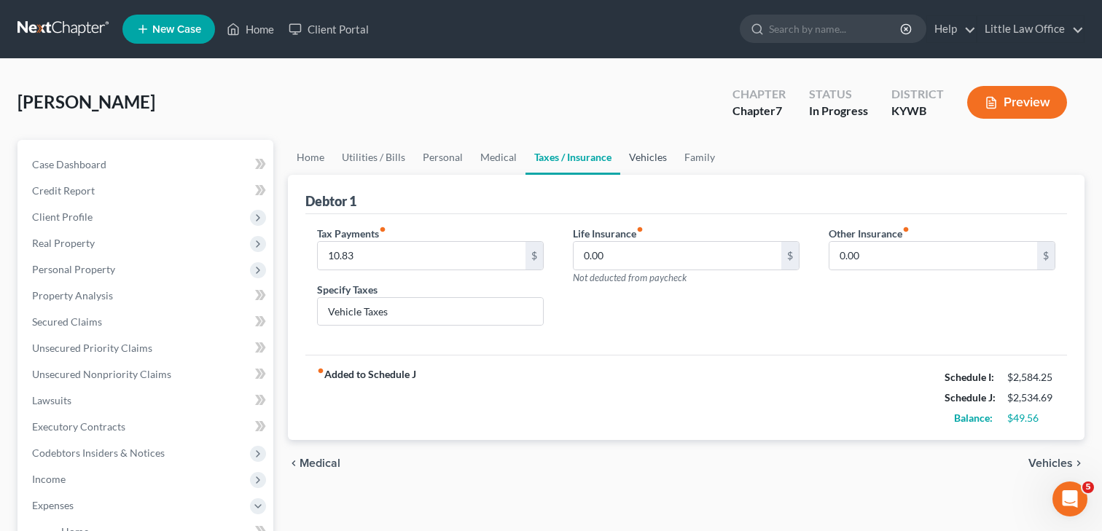
click at [634, 159] on link "Vehicles" at bounding box center [647, 157] width 55 height 35
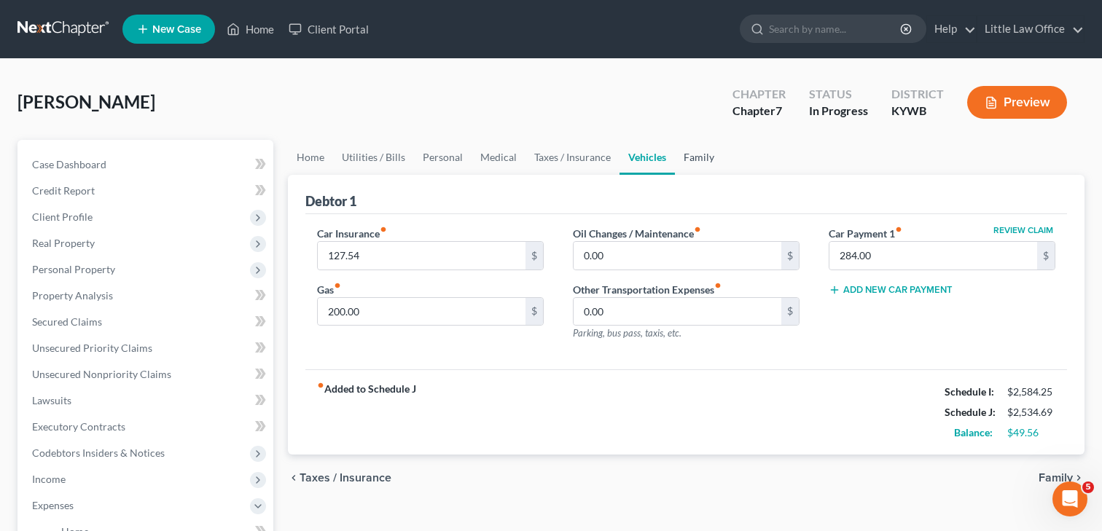
click at [694, 162] on link "Family" at bounding box center [699, 157] width 48 height 35
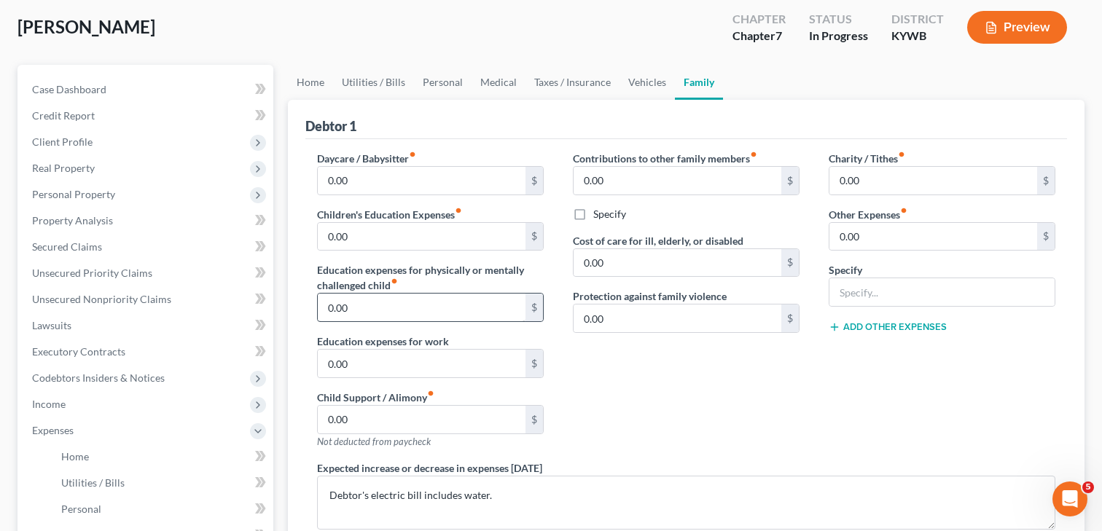
scroll to position [77, 0]
click at [316, 85] on link "Home" at bounding box center [310, 80] width 45 height 35
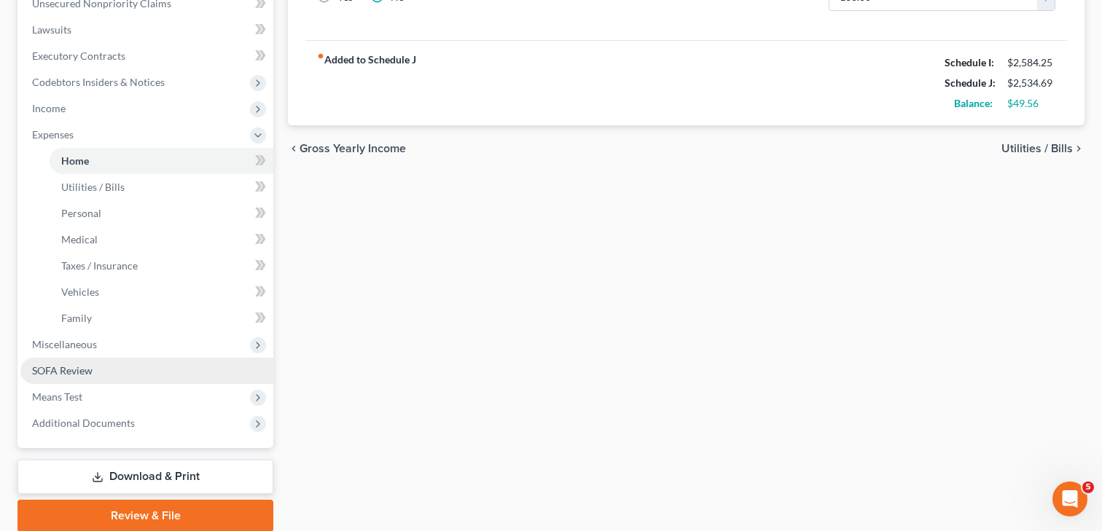
click at [60, 359] on link "SOFA Review" at bounding box center [146, 371] width 253 height 26
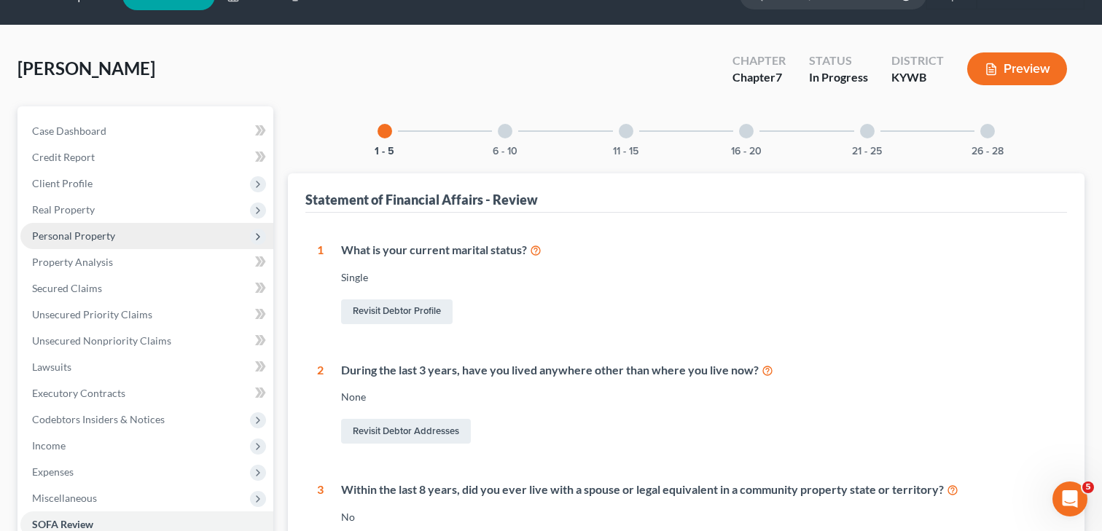
scroll to position [35, 0]
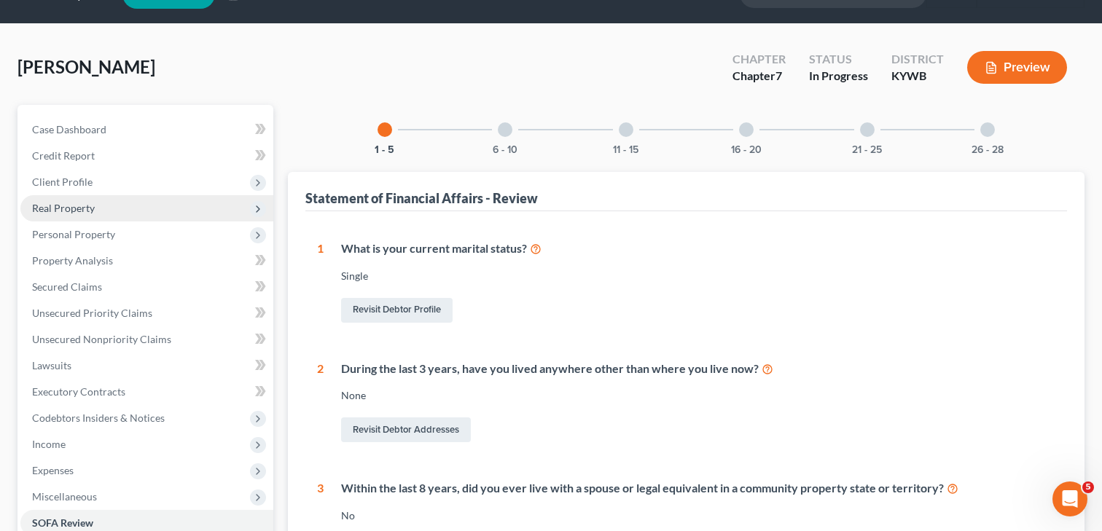
click at [86, 200] on span "Real Property" at bounding box center [146, 208] width 253 height 26
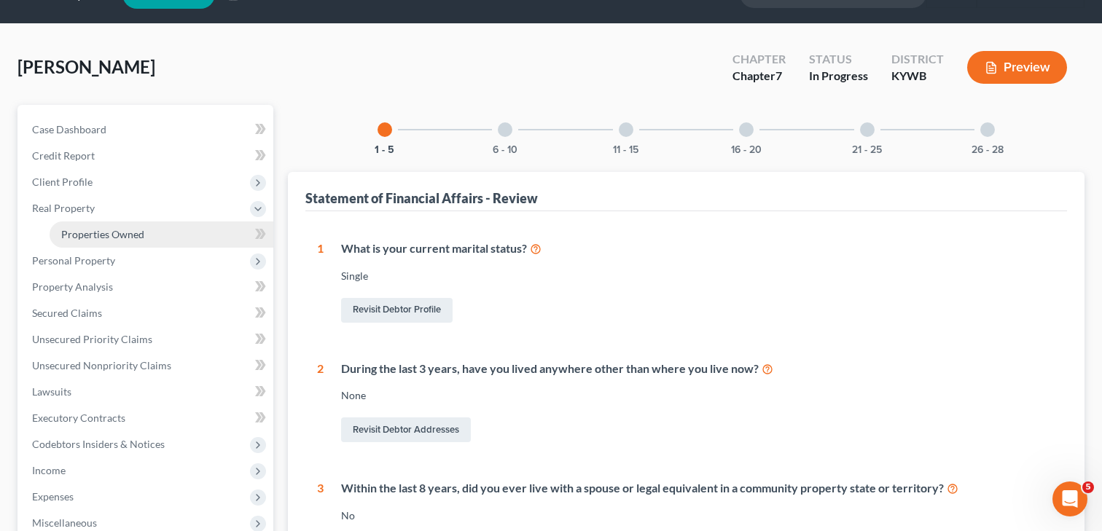
click at [137, 238] on span "Properties Owned" at bounding box center [102, 234] width 83 height 12
